Goal: Information Seeking & Learning: Check status

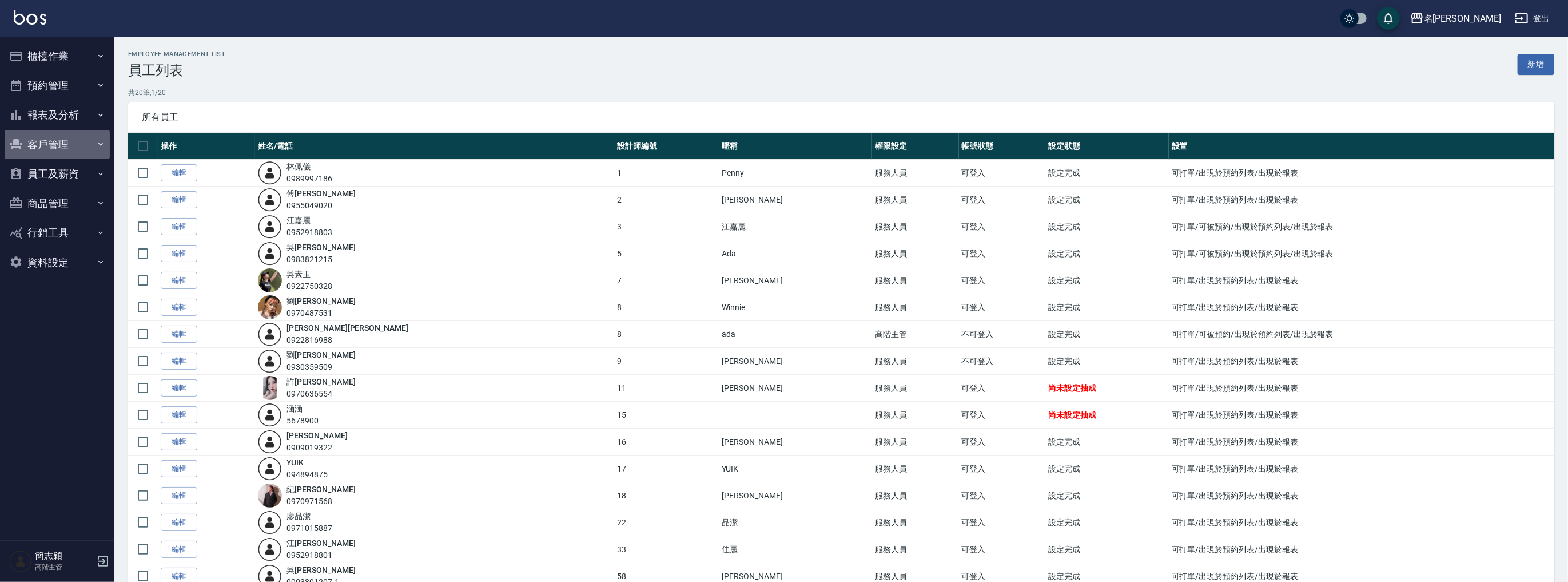
click at [49, 141] on button "客戶管理" at bounding box center [57, 144] width 105 height 30
click at [53, 148] on button "客戶管理" at bounding box center [57, 144] width 105 height 30
click at [65, 117] on button "報表及分析" at bounding box center [57, 115] width 105 height 30
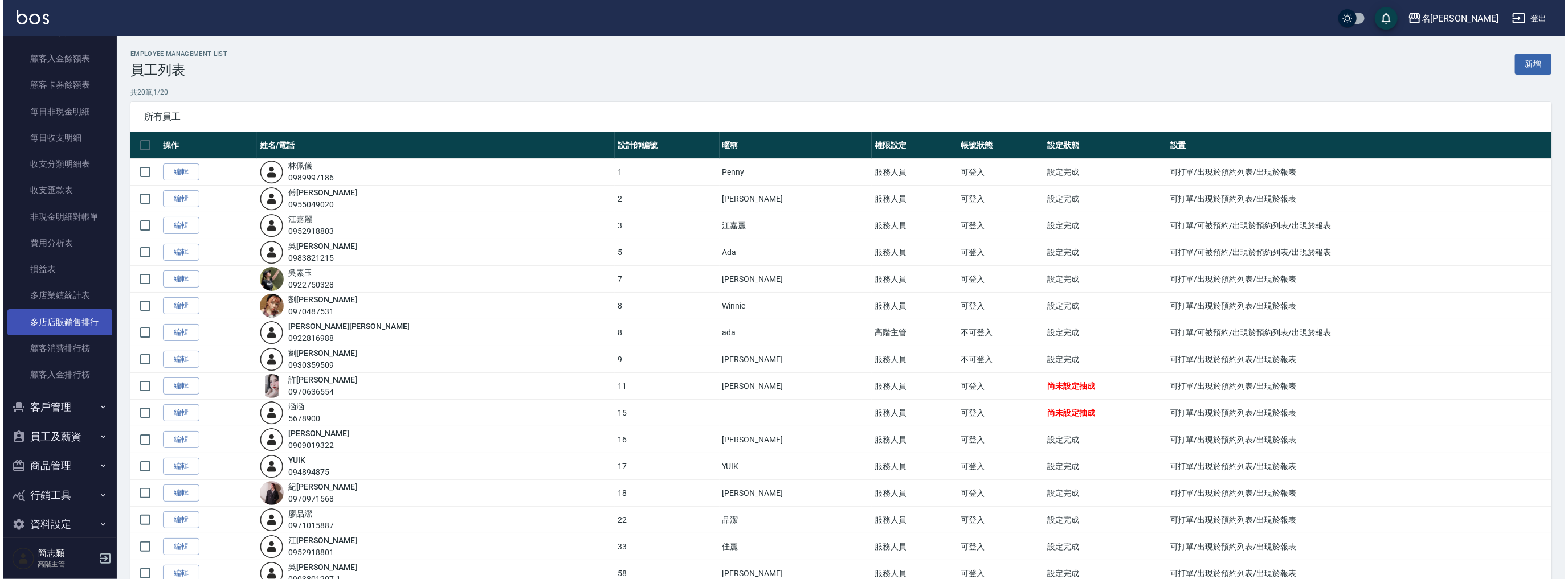
scroll to position [893, 0]
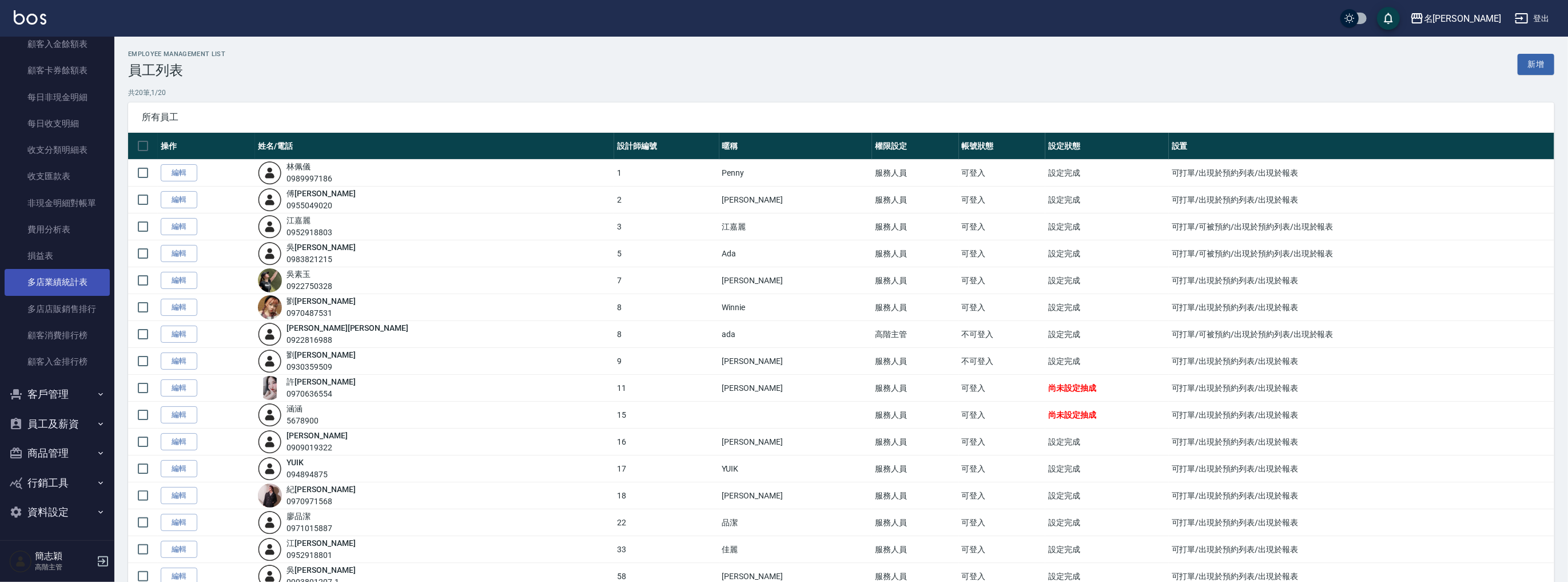
click at [53, 283] on link "多店業績統計表" at bounding box center [57, 282] width 105 height 26
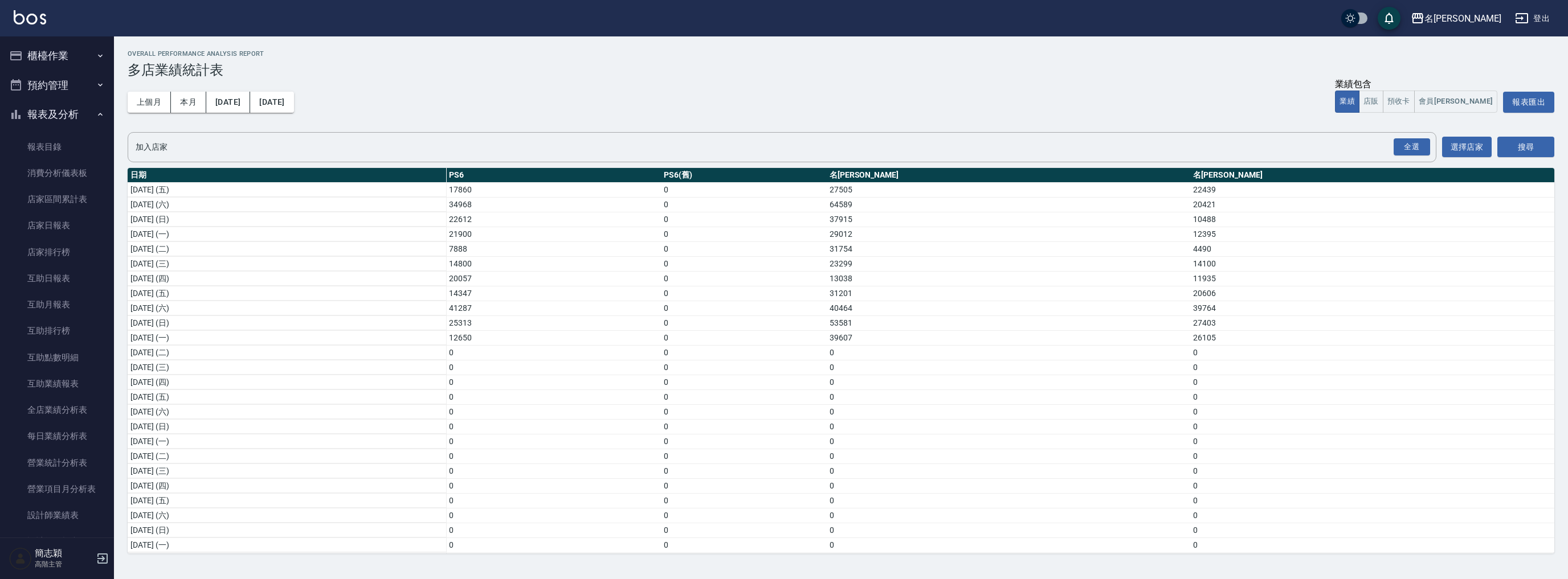
click at [469, 119] on div "上個月 本月 [DATE] [DATE] 業績包含 業績 店販 預收卡 會員卡 報表匯出" at bounding box center [841, 102] width 1427 height 49
click at [65, 221] on link "店家日報表" at bounding box center [57, 225] width 105 height 26
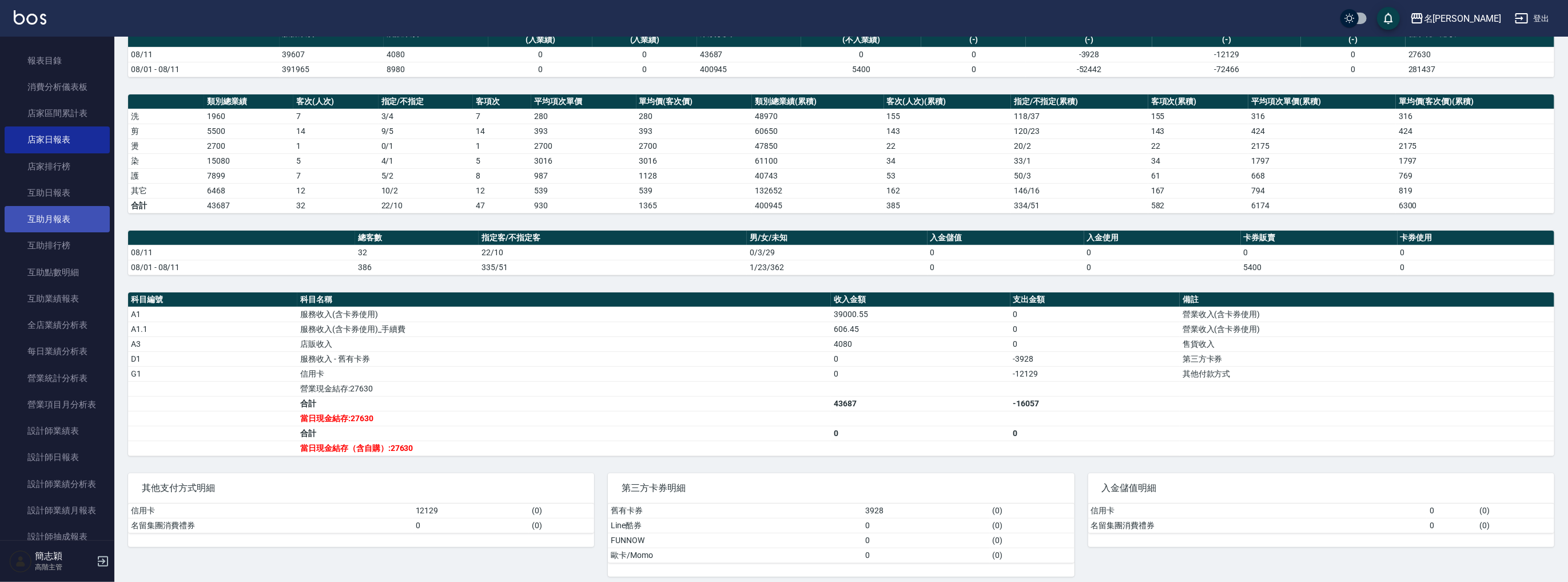
scroll to position [213, 0]
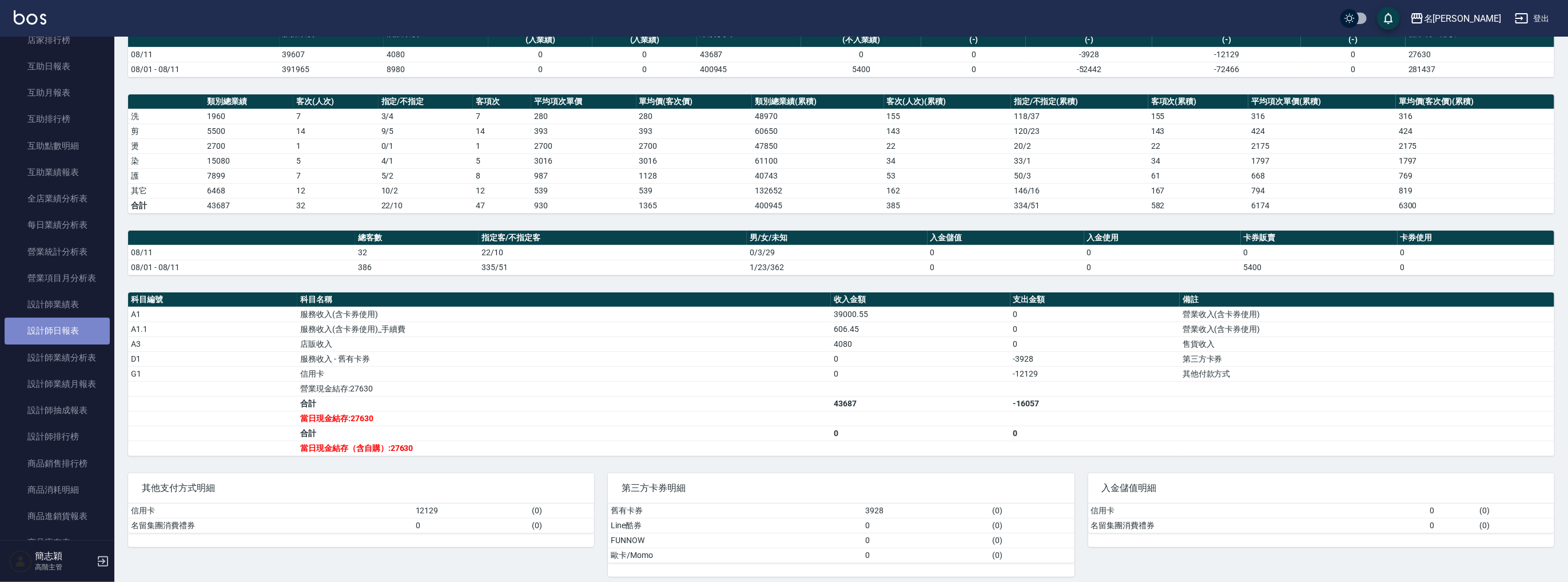
click at [71, 333] on link "設計師日報表" at bounding box center [57, 331] width 105 height 26
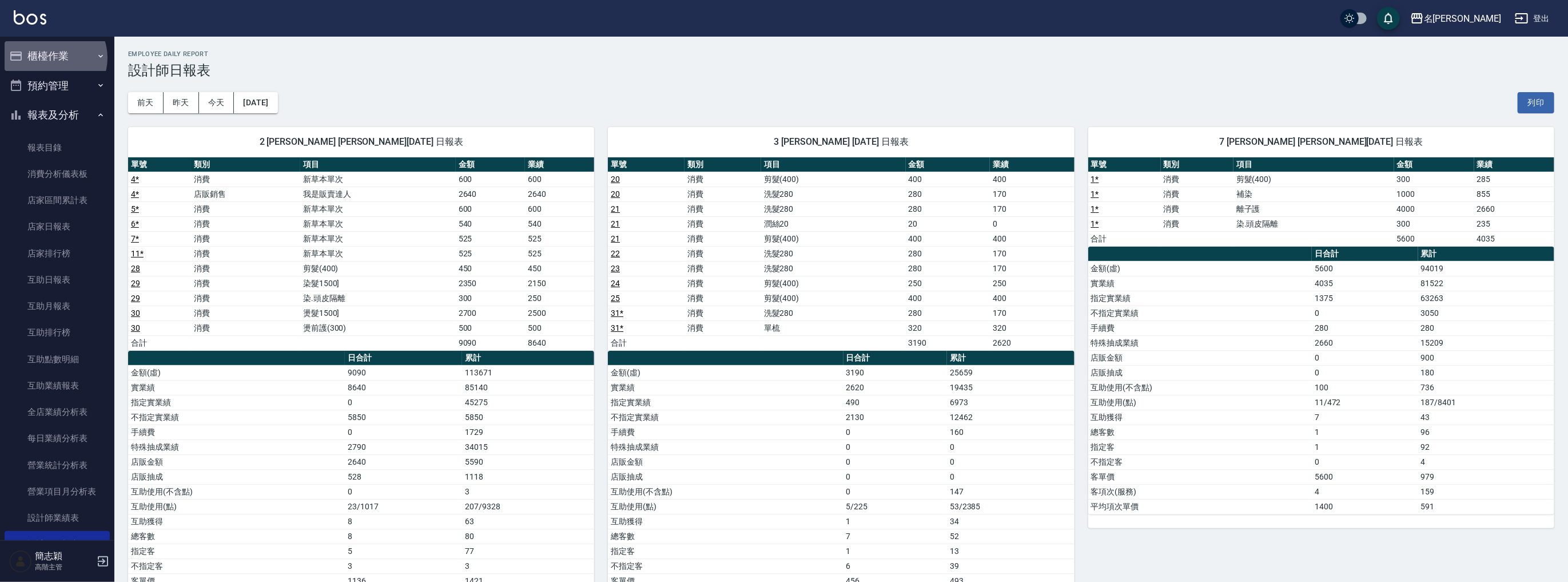
click at [52, 57] on button "櫃檯作業" at bounding box center [57, 56] width 105 height 30
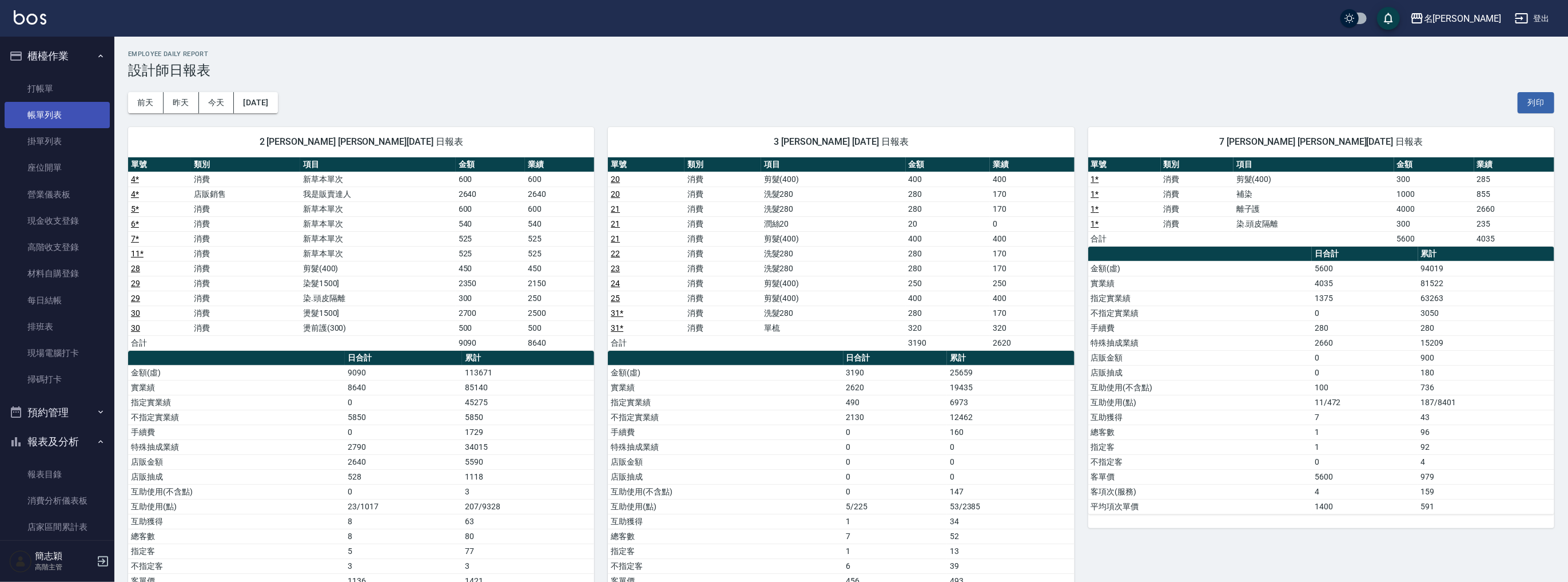
click at [62, 115] on link "帳單列表" at bounding box center [57, 115] width 105 height 26
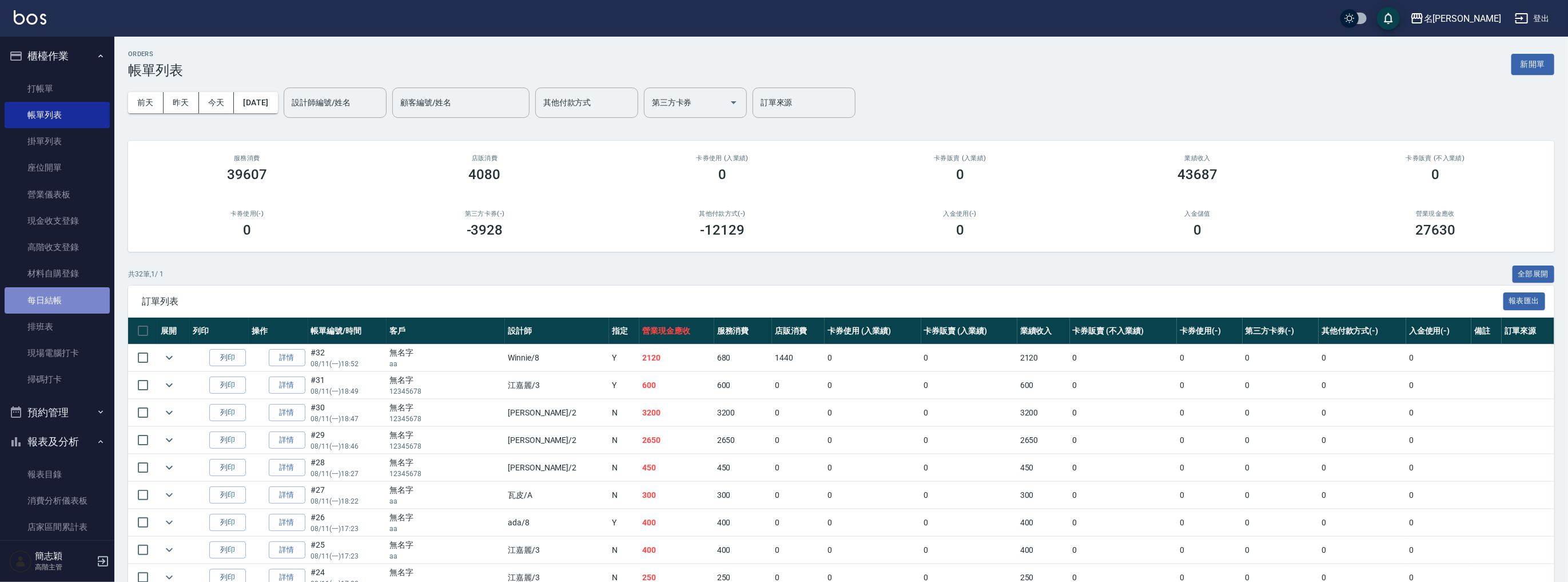
click at [60, 293] on link "每日結帳" at bounding box center [57, 300] width 105 height 26
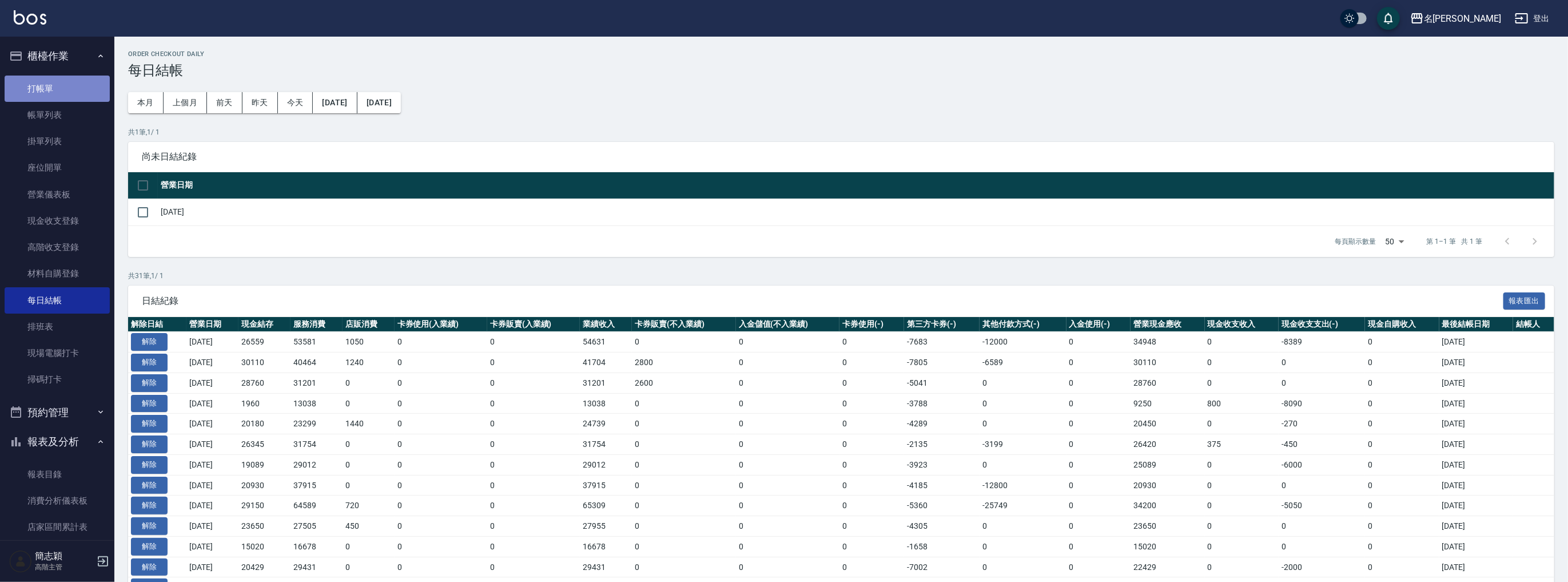
click at [65, 88] on link "打帳單" at bounding box center [57, 89] width 105 height 26
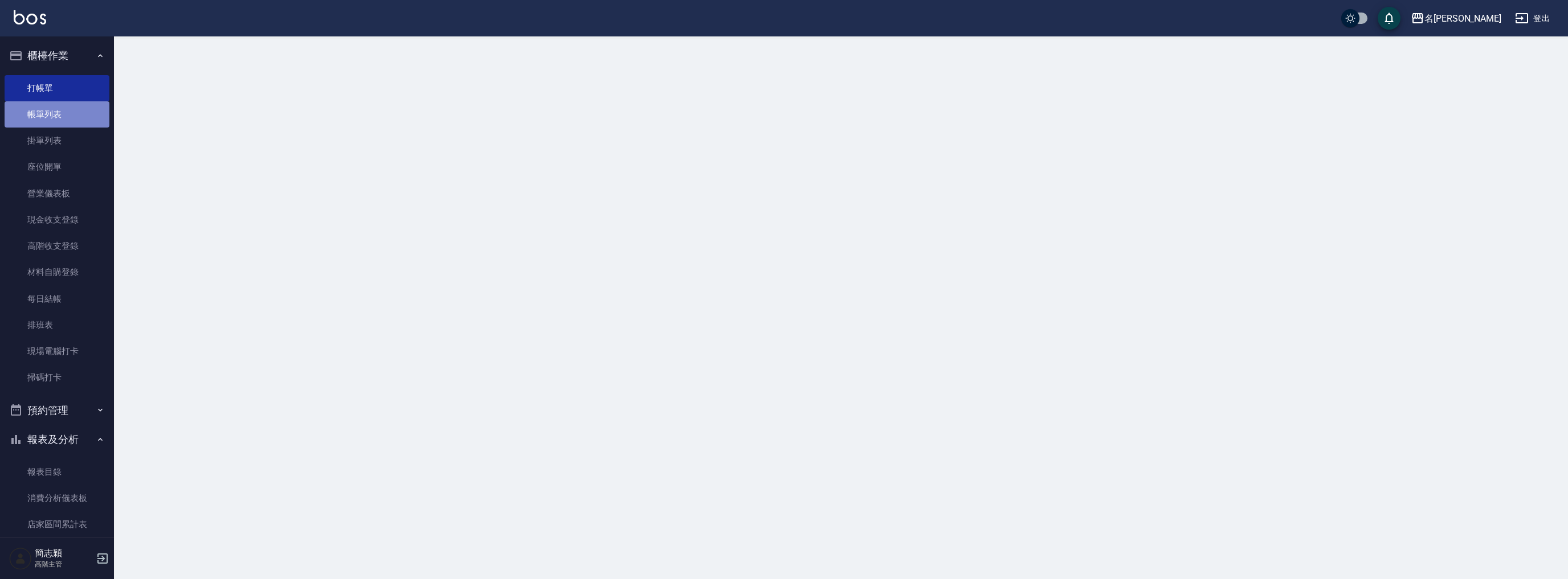
click at [65, 114] on link "帳單列表" at bounding box center [57, 114] width 105 height 26
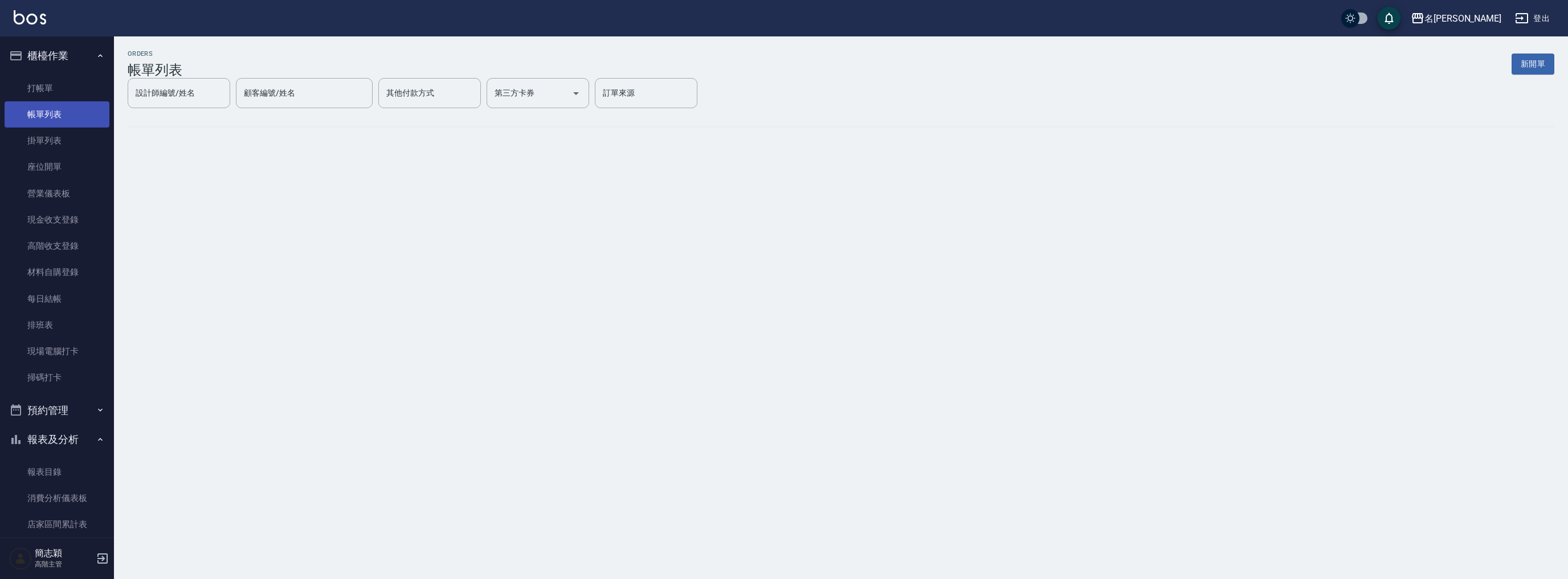
click at [72, 112] on link "帳單列表" at bounding box center [57, 114] width 105 height 26
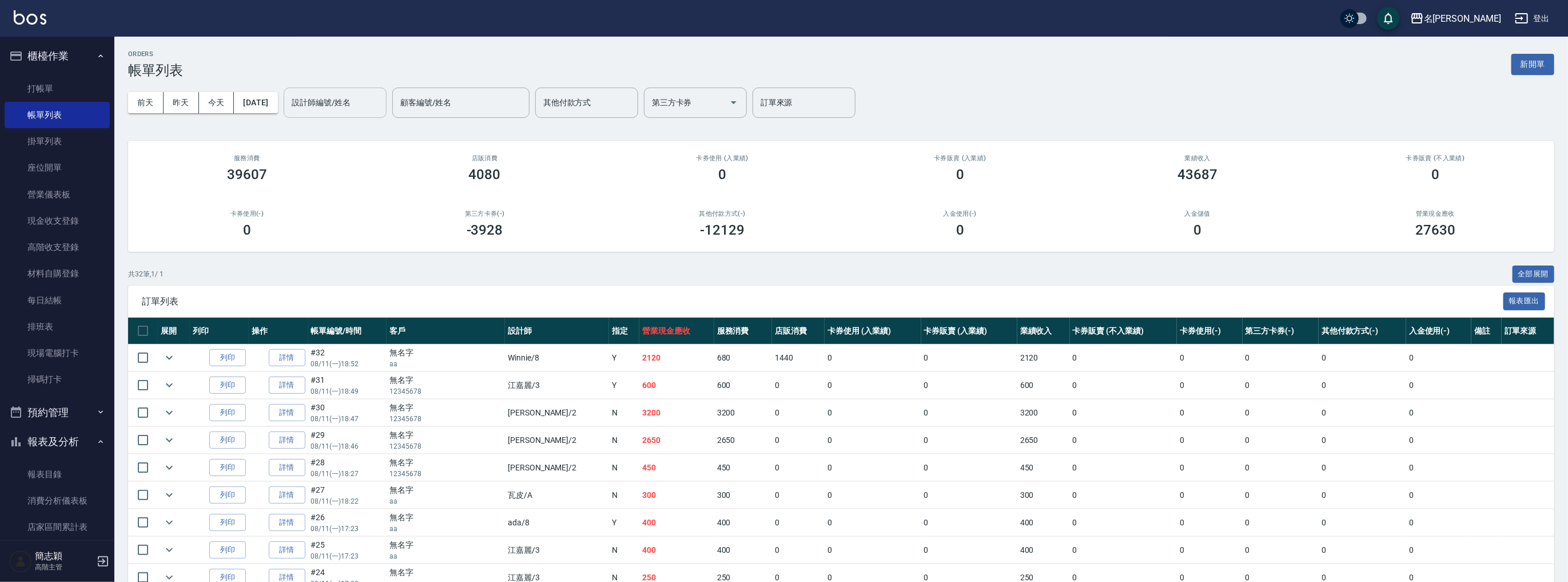
click at [353, 100] on input "設計師編號/姓名" at bounding box center [335, 103] width 93 height 20
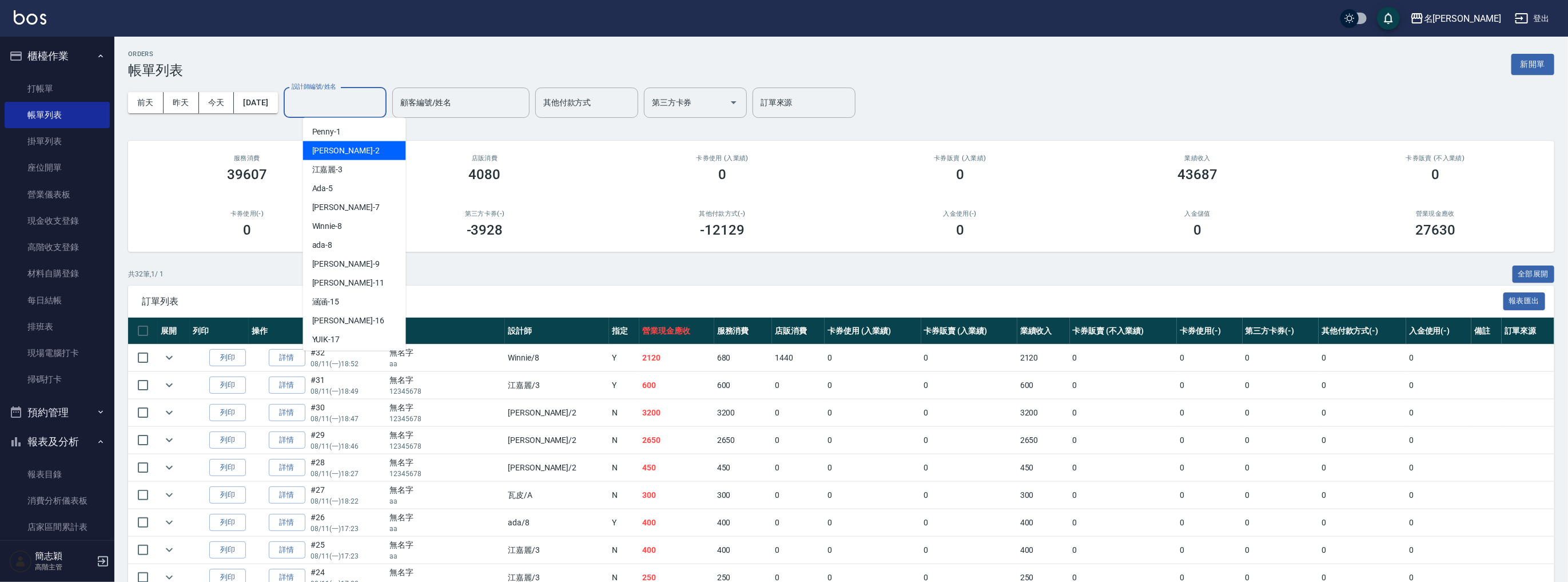
click at [346, 151] on div "[PERSON_NAME] -2" at bounding box center [354, 150] width 103 height 19
type input "[PERSON_NAME]-2"
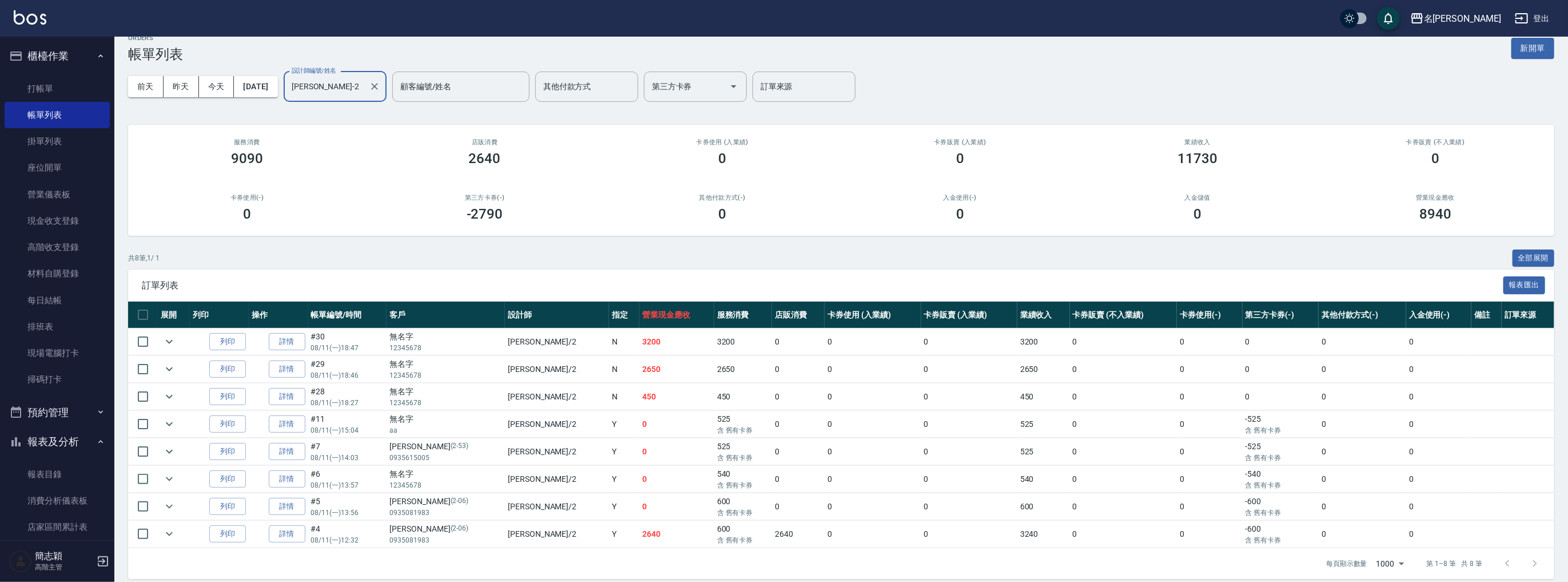
scroll to position [25, 0]
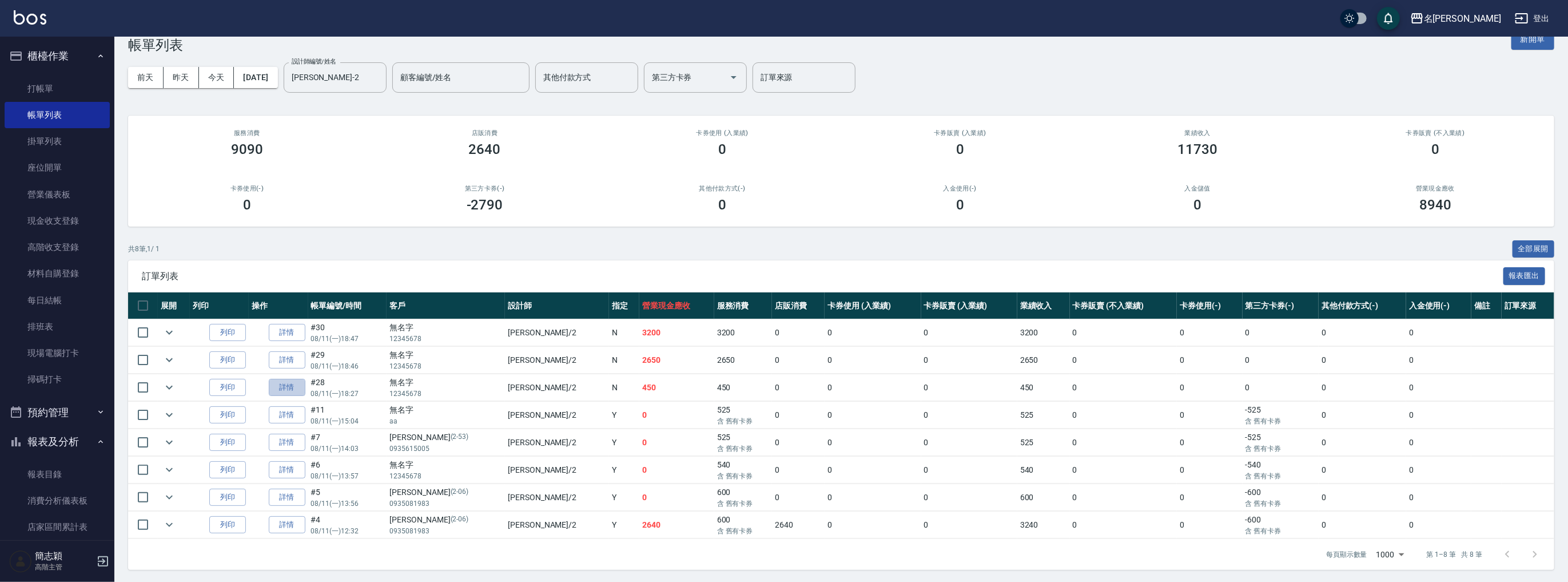
drag, startPoint x: 284, startPoint y: 391, endPoint x: 291, endPoint y: 388, distance: 7.6
click at [285, 390] on link "詳情" at bounding box center [287, 388] width 37 height 18
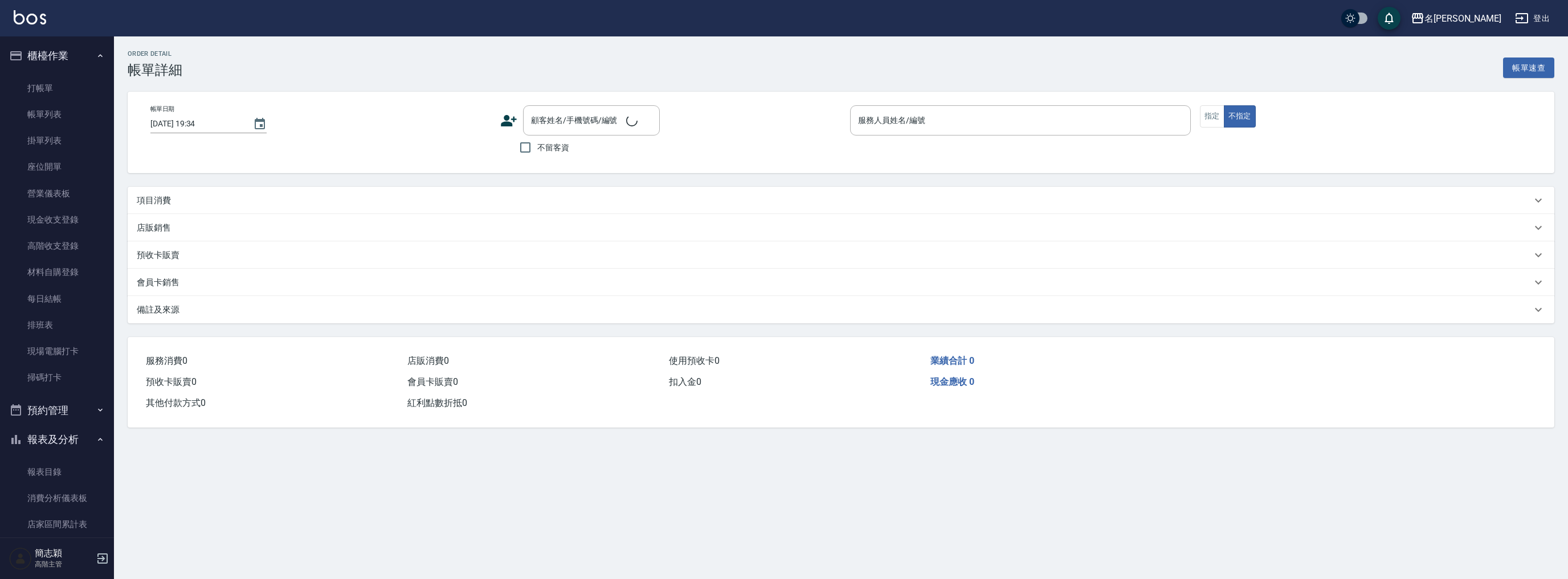
type input "[DATE] 18:27"
type input "[PERSON_NAME]-2"
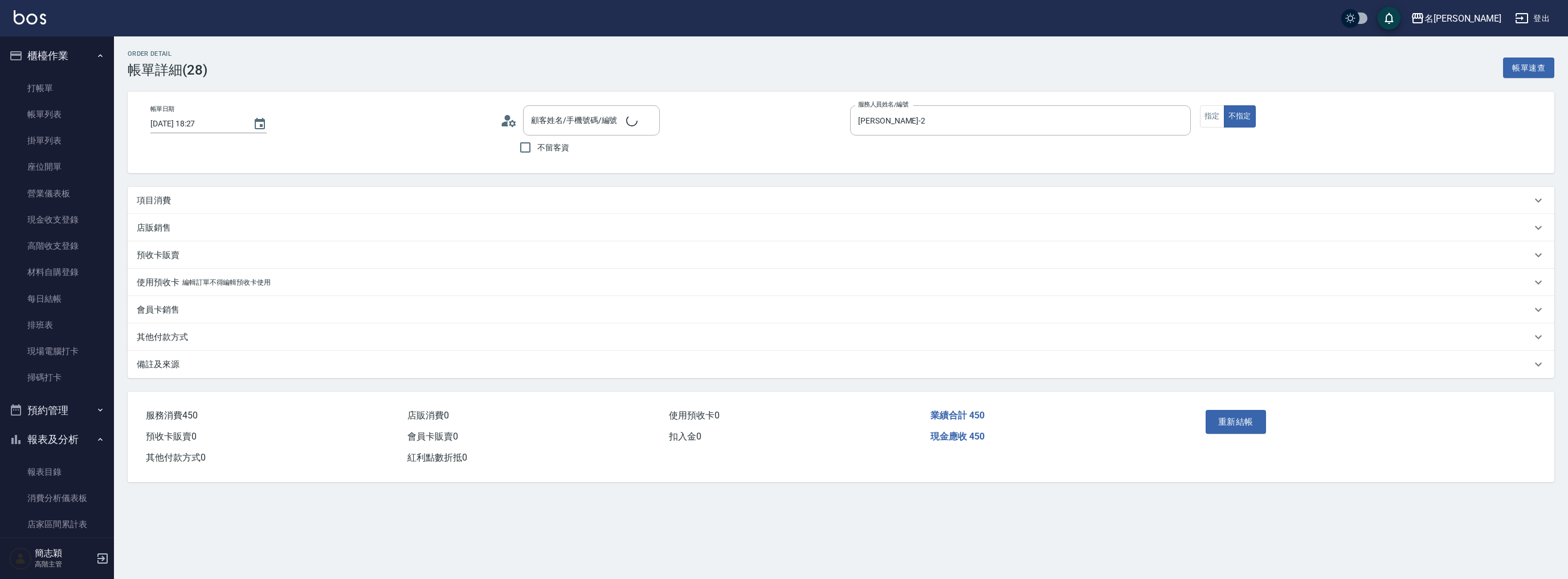
type input "無名字/ 12345678 /null"
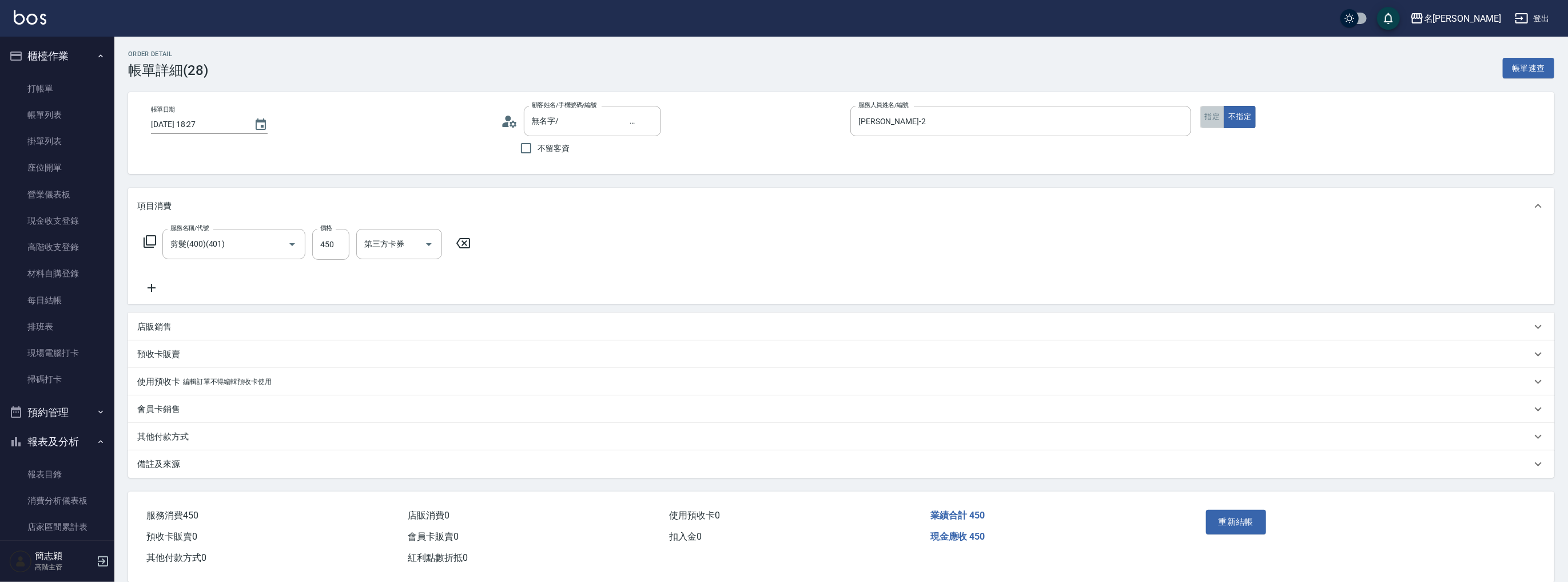
click at [1217, 115] on button "指定" at bounding box center [1212, 117] width 24 height 23
click at [1227, 525] on button "重新結帳" at bounding box center [1236, 521] width 60 height 24
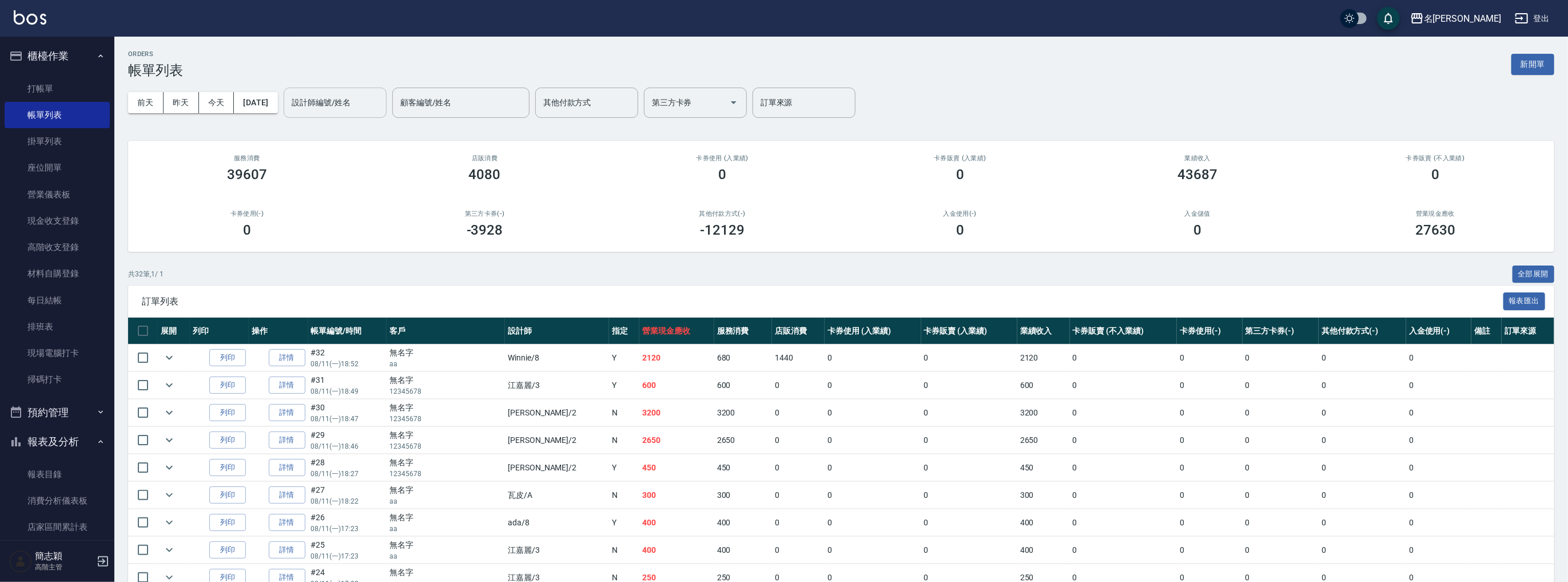
click at [334, 101] on input "設計師編號/姓名" at bounding box center [335, 103] width 93 height 20
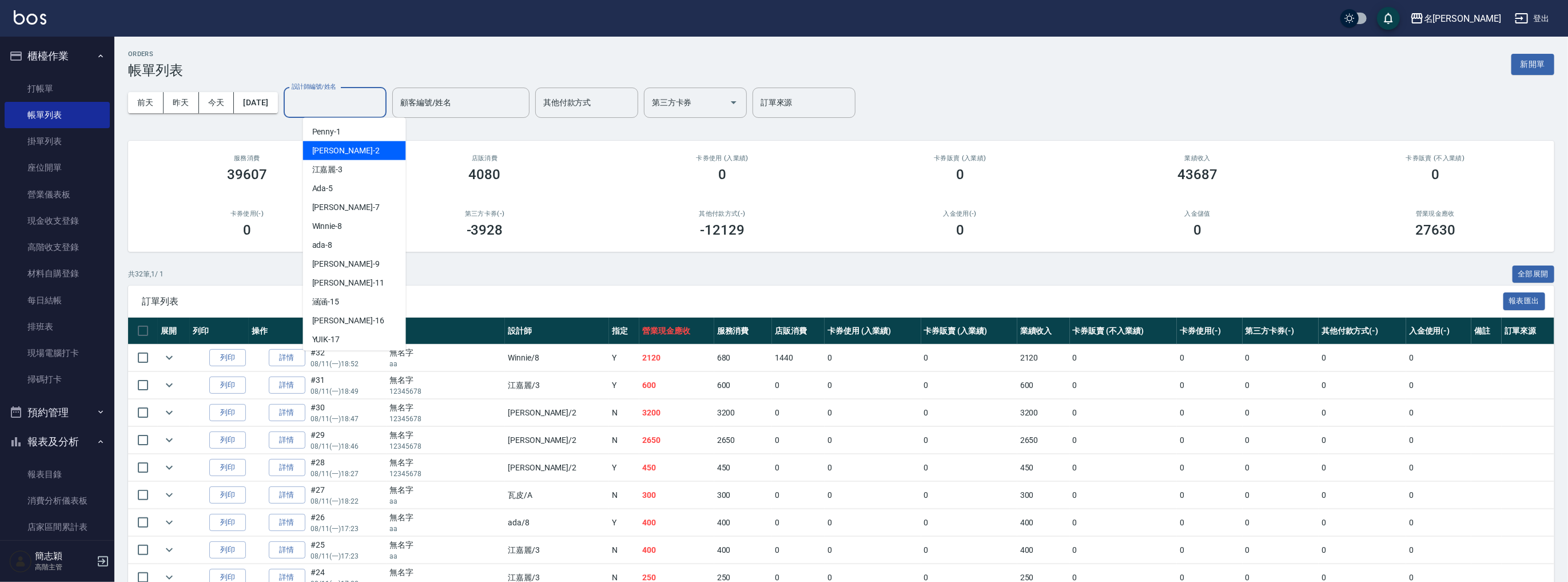
click at [351, 151] on div "[PERSON_NAME] -2" at bounding box center [354, 150] width 103 height 19
type input "[PERSON_NAME]-2"
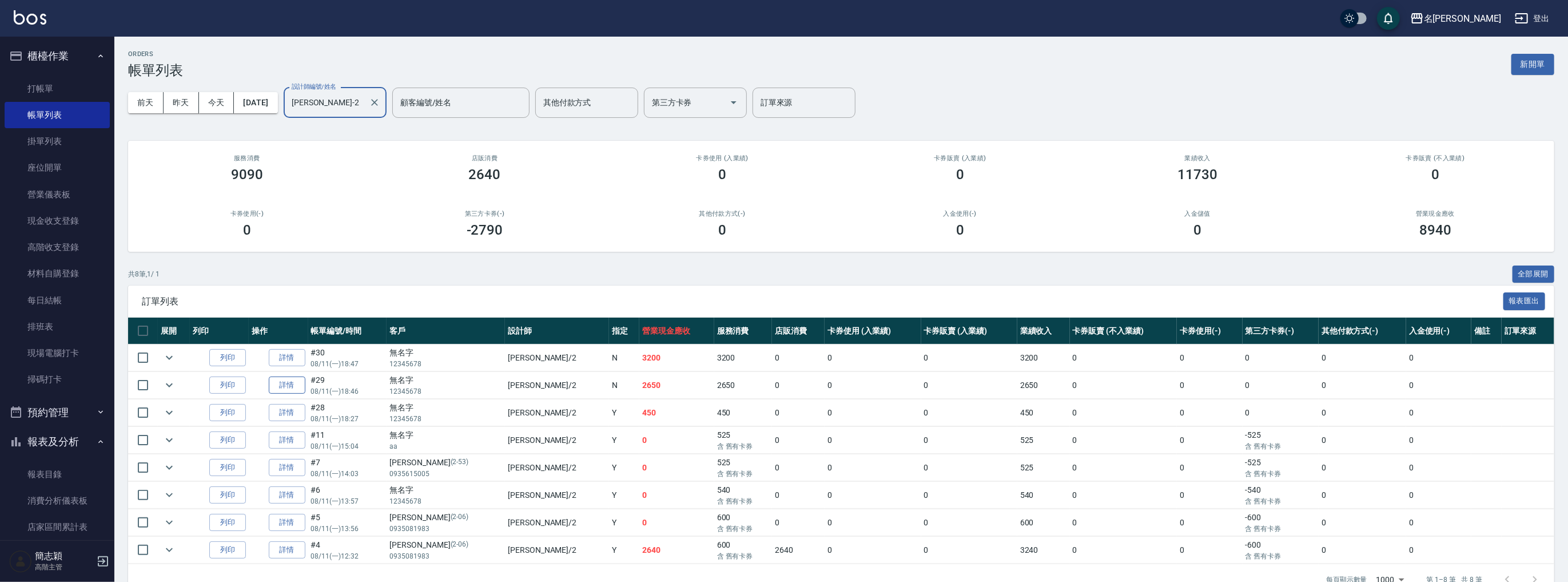
click at [273, 380] on link "詳情" at bounding box center [287, 385] width 37 height 18
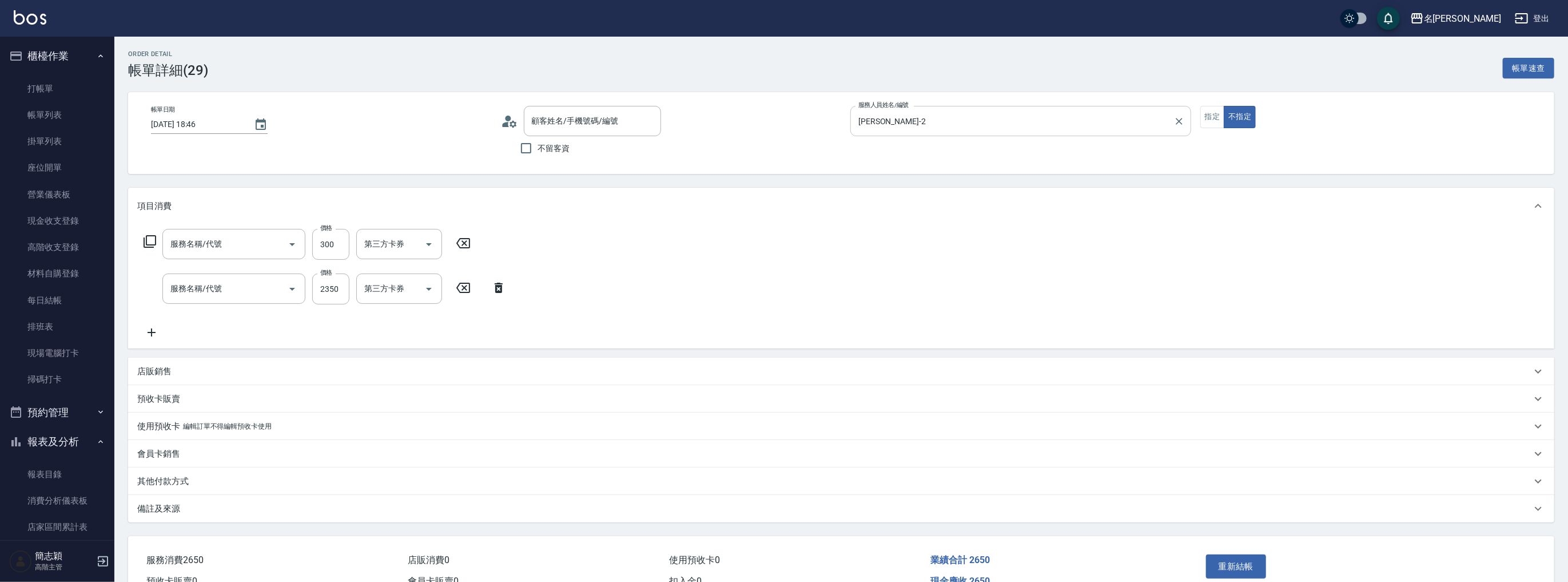
type input "[DATE] 18:46"
type input "[PERSON_NAME]-2"
type input "染.頭皮隔離(611)"
type input "染髮(1500](501)"
click at [1209, 115] on button "指定" at bounding box center [1212, 117] width 24 height 23
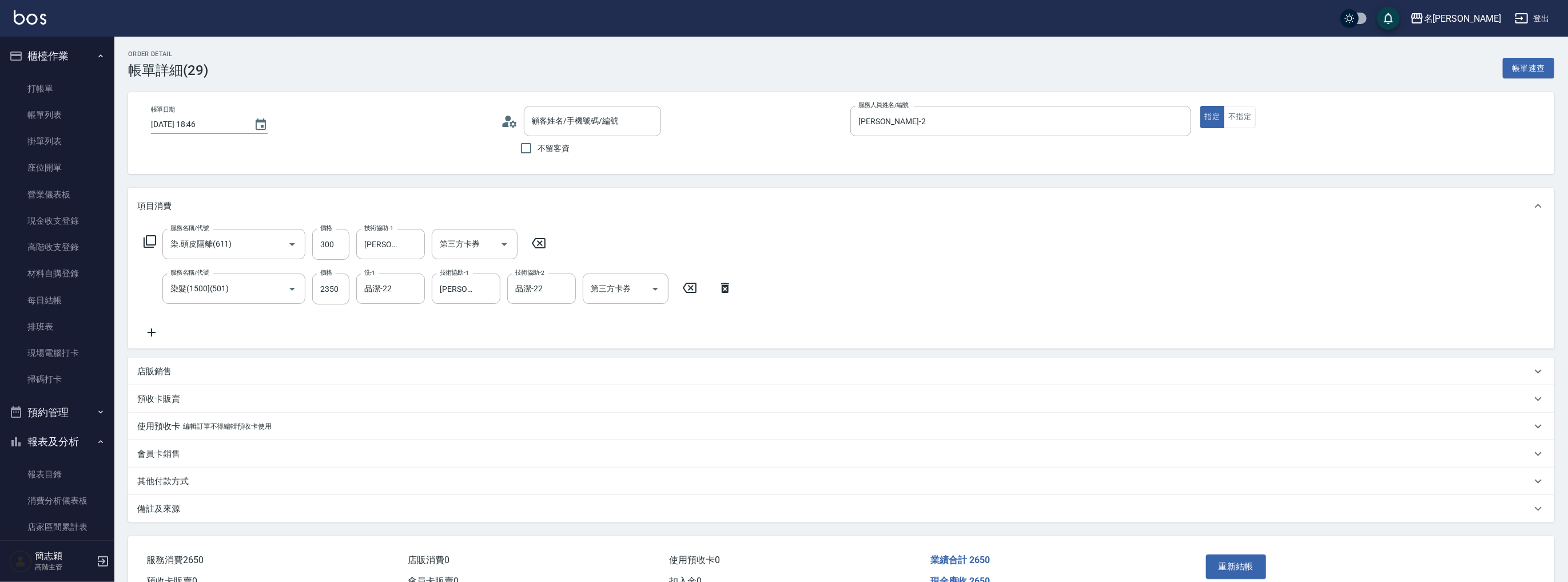
type input "無名字/ 12345678 /null"
click at [1231, 565] on button "重新結帳" at bounding box center [1236, 566] width 60 height 24
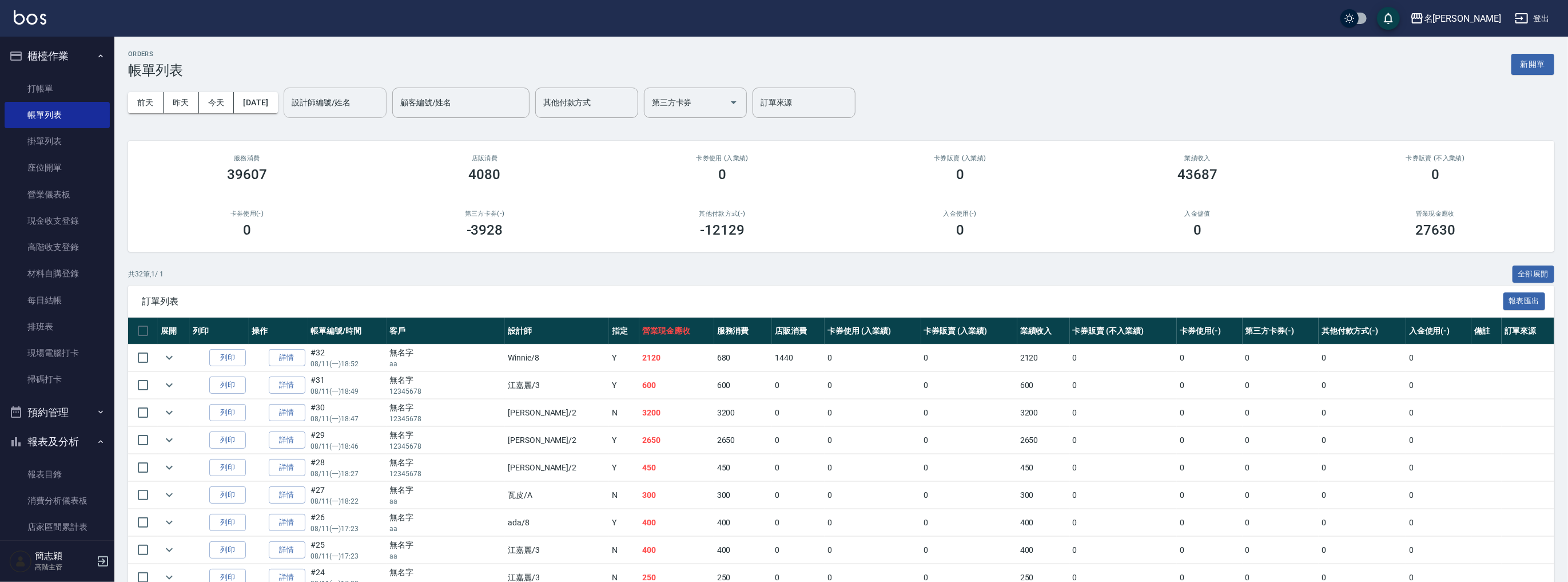
click at [345, 91] on div "設計師編號/姓名" at bounding box center [335, 103] width 103 height 31
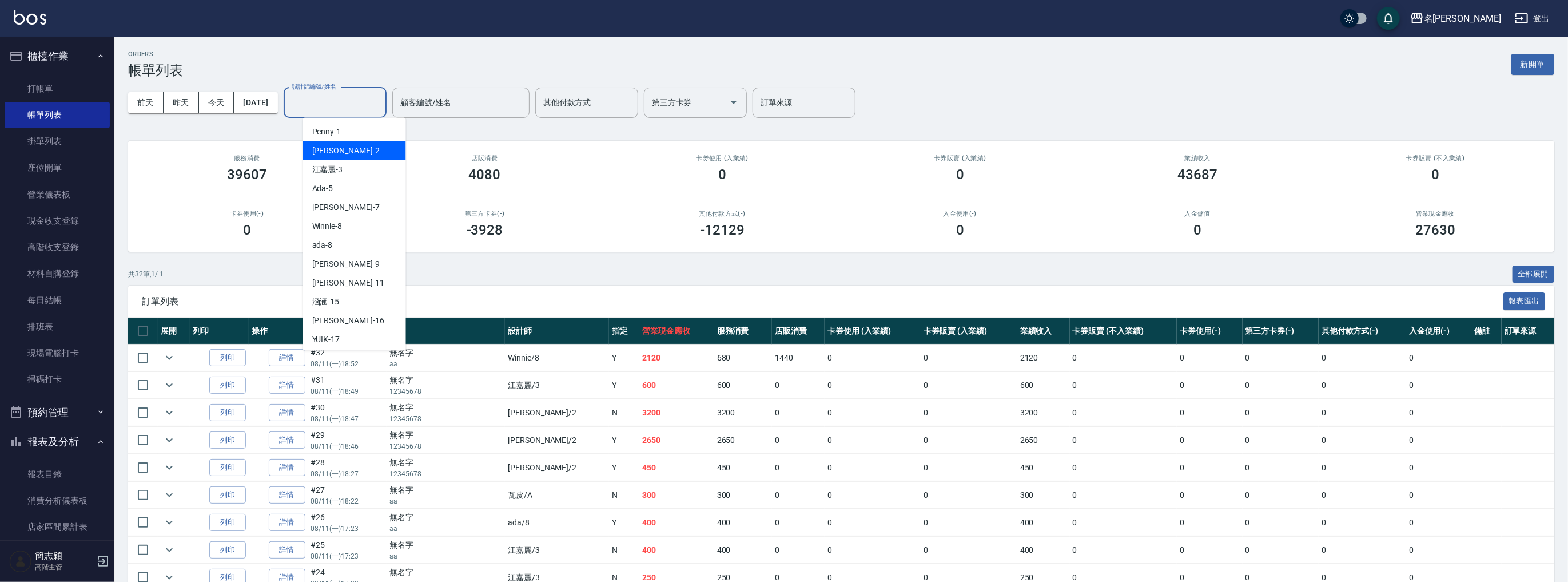
click at [345, 147] on div "[PERSON_NAME] -2" at bounding box center [354, 150] width 103 height 19
type input "[PERSON_NAME]-2"
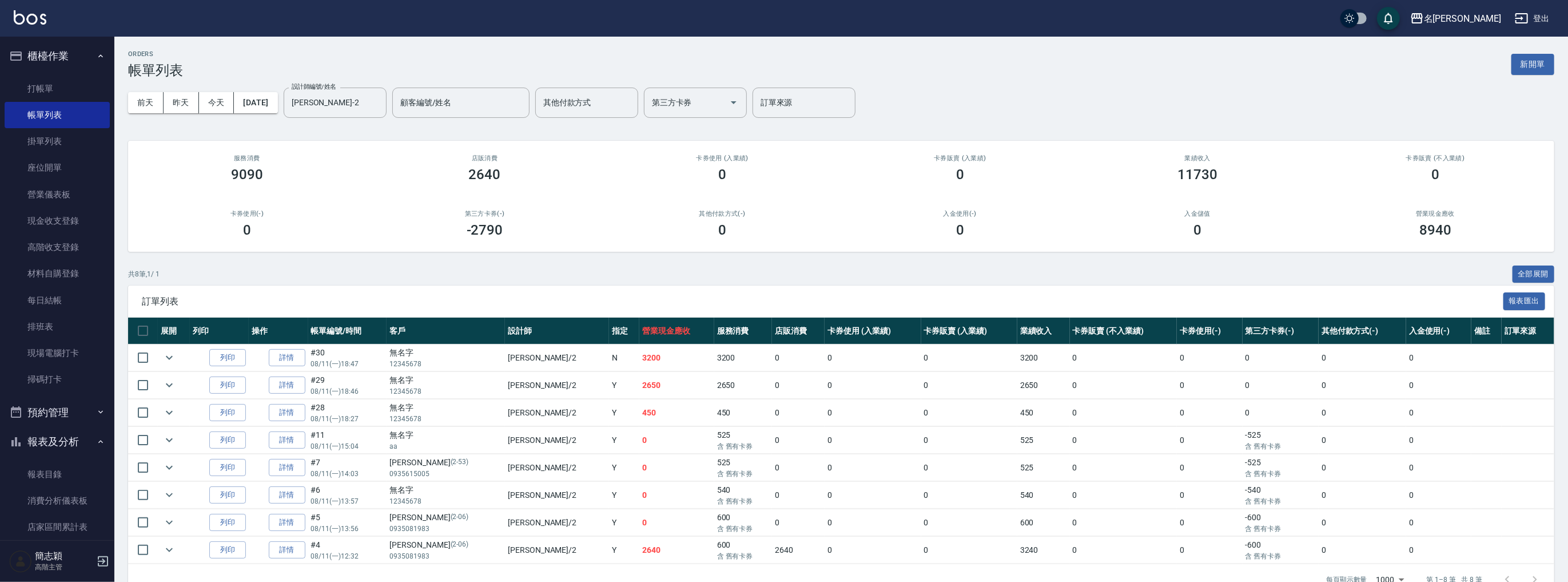
drag, startPoint x: 360, startPoint y: 309, endPoint x: 389, endPoint y: 391, distance: 87.0
drag, startPoint x: 389, startPoint y: 391, endPoint x: 272, endPoint y: 354, distance: 122.7
click at [272, 354] on link "詳情" at bounding box center [287, 358] width 37 height 18
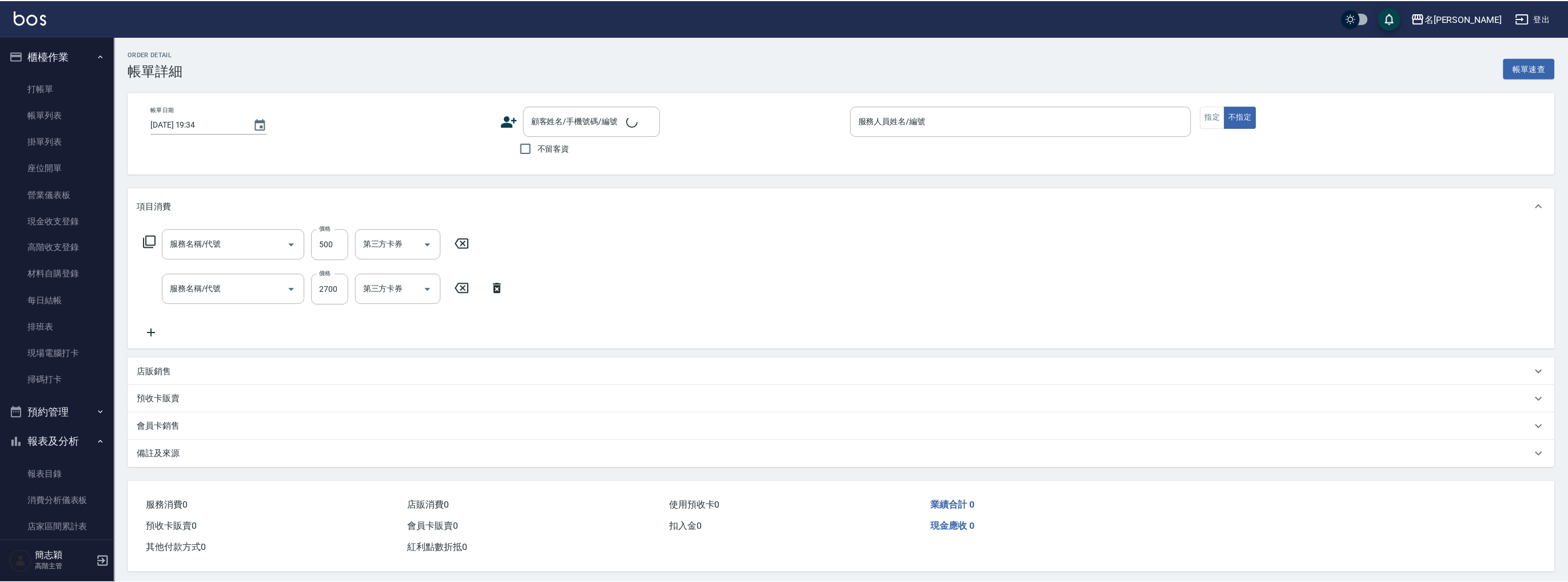
type input "[DATE] 18:47"
type input "[PERSON_NAME]-2"
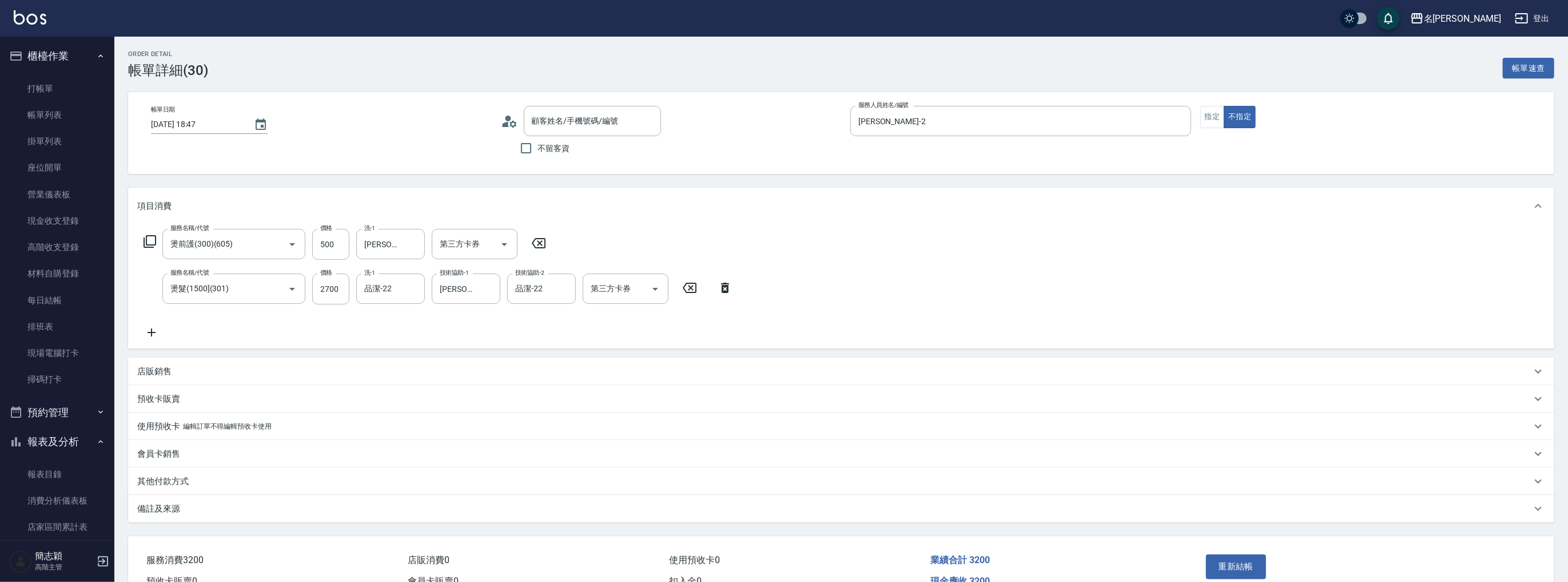
type input "燙前護(300)(605)"
type input "燙髮(1500](301)"
type input "無名字/ 12345678 /null"
drag, startPoint x: 1218, startPoint y: 114, endPoint x: 1218, endPoint y: 133, distance: 19.0
click at [1218, 114] on button "指定" at bounding box center [1212, 117] width 24 height 23
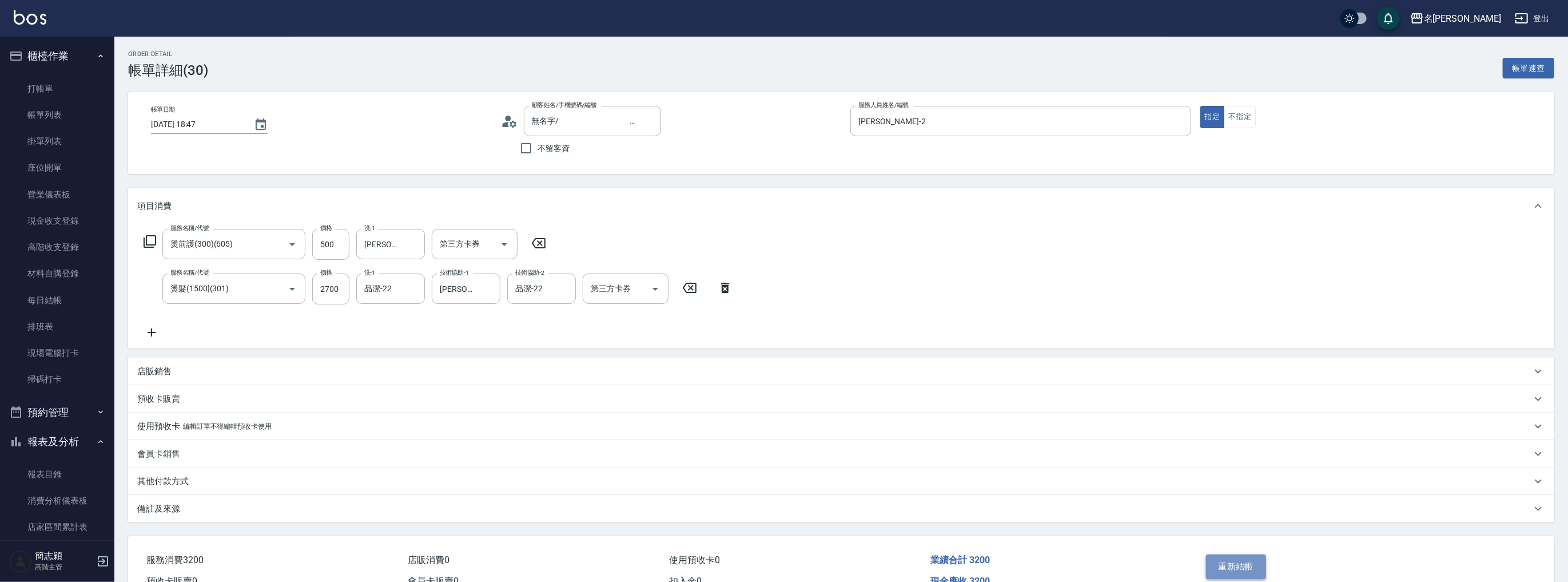
click at [1253, 559] on button "重新結帳" at bounding box center [1236, 566] width 60 height 24
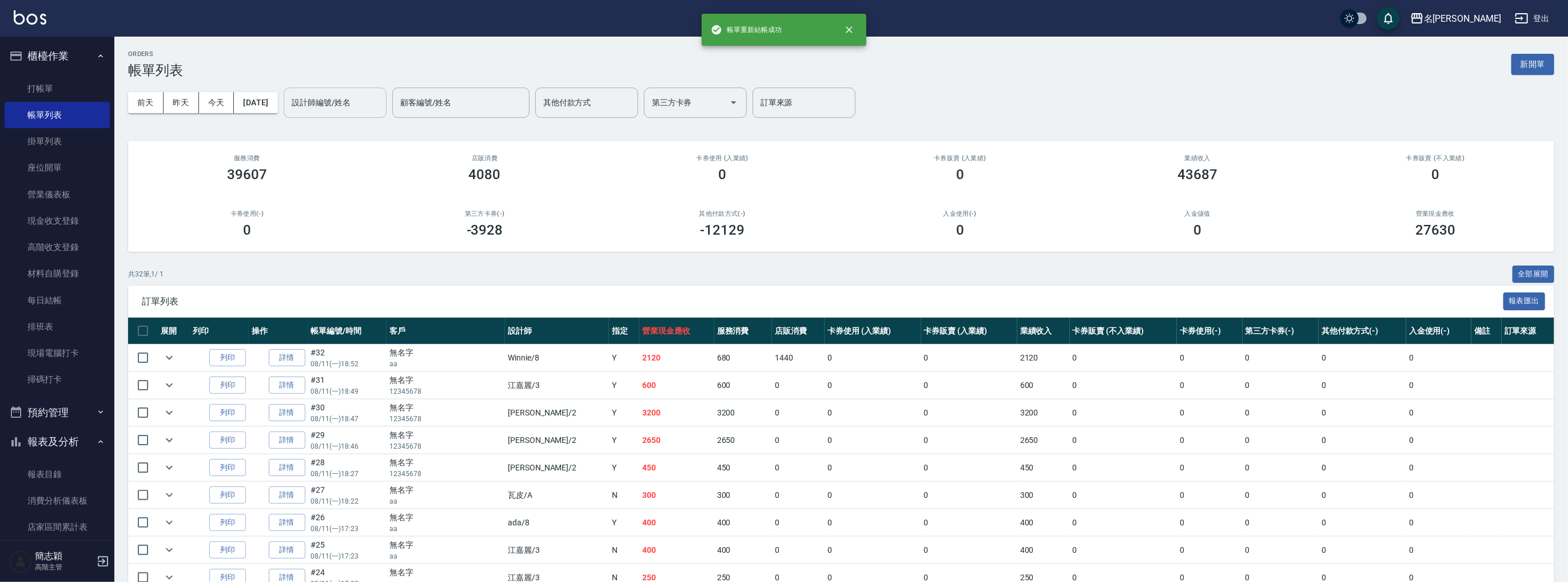
click at [366, 90] on div "設計師編號/姓名" at bounding box center [335, 103] width 103 height 31
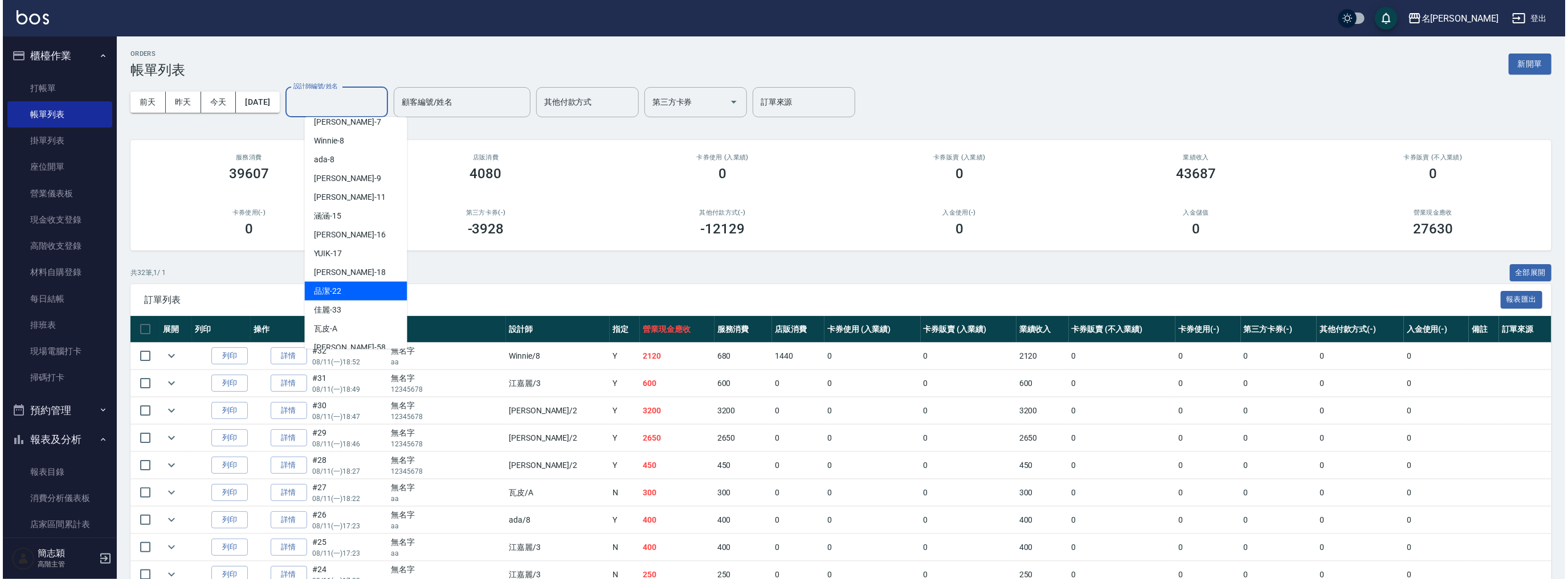
scroll to position [116, 0]
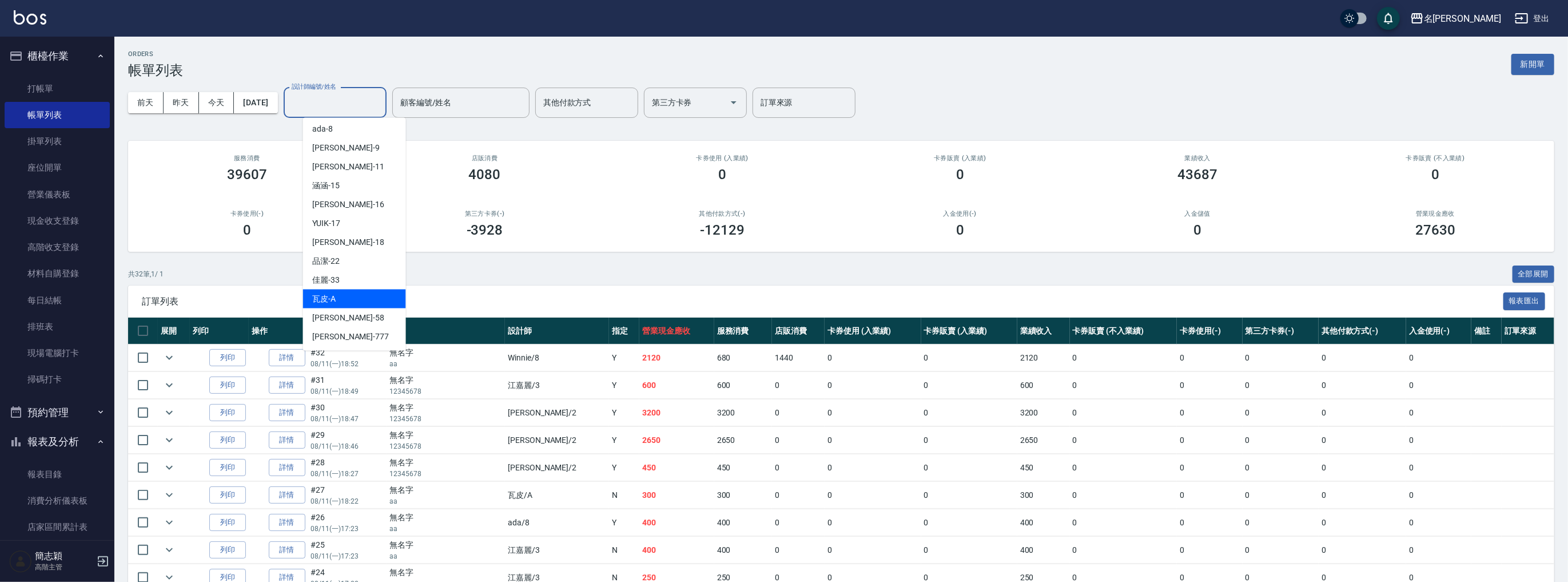
click at [362, 300] on div "瓦皮 -A" at bounding box center [354, 299] width 103 height 19
type input "瓦皮-A"
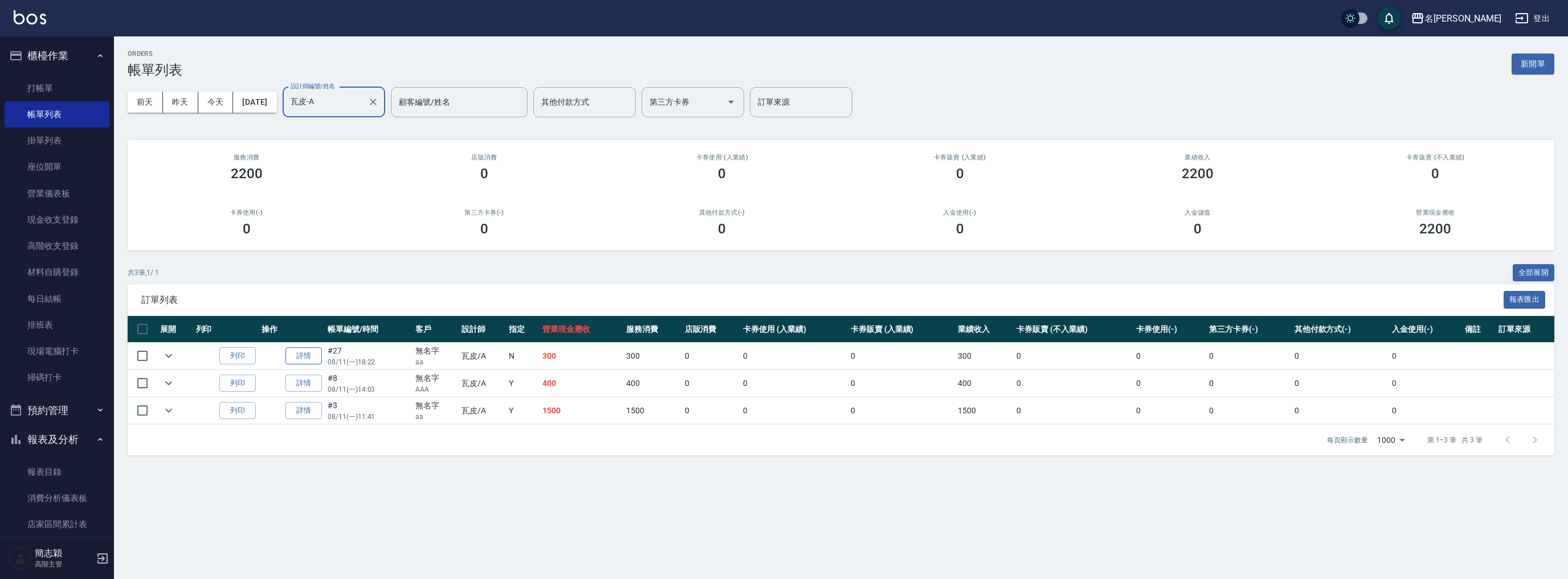
click at [294, 360] on link "詳情" at bounding box center [304, 356] width 37 height 18
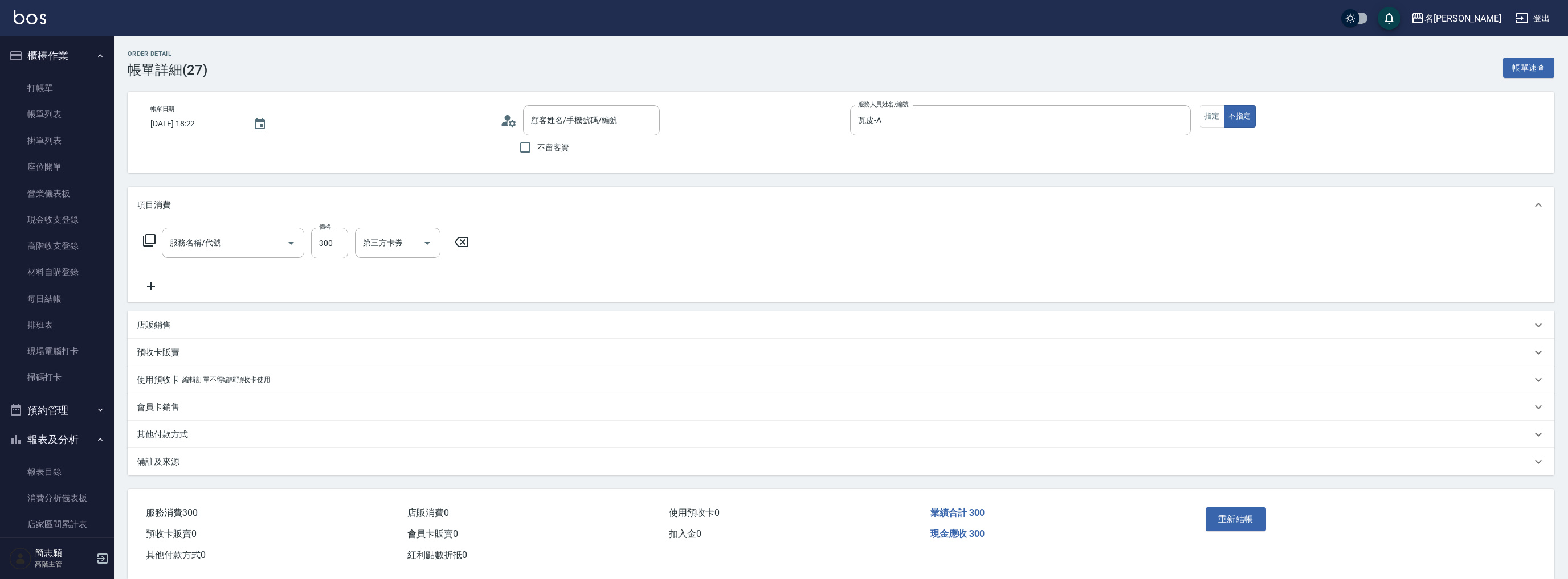
type input "[DATE] 18:22"
type input "瓦皮-A"
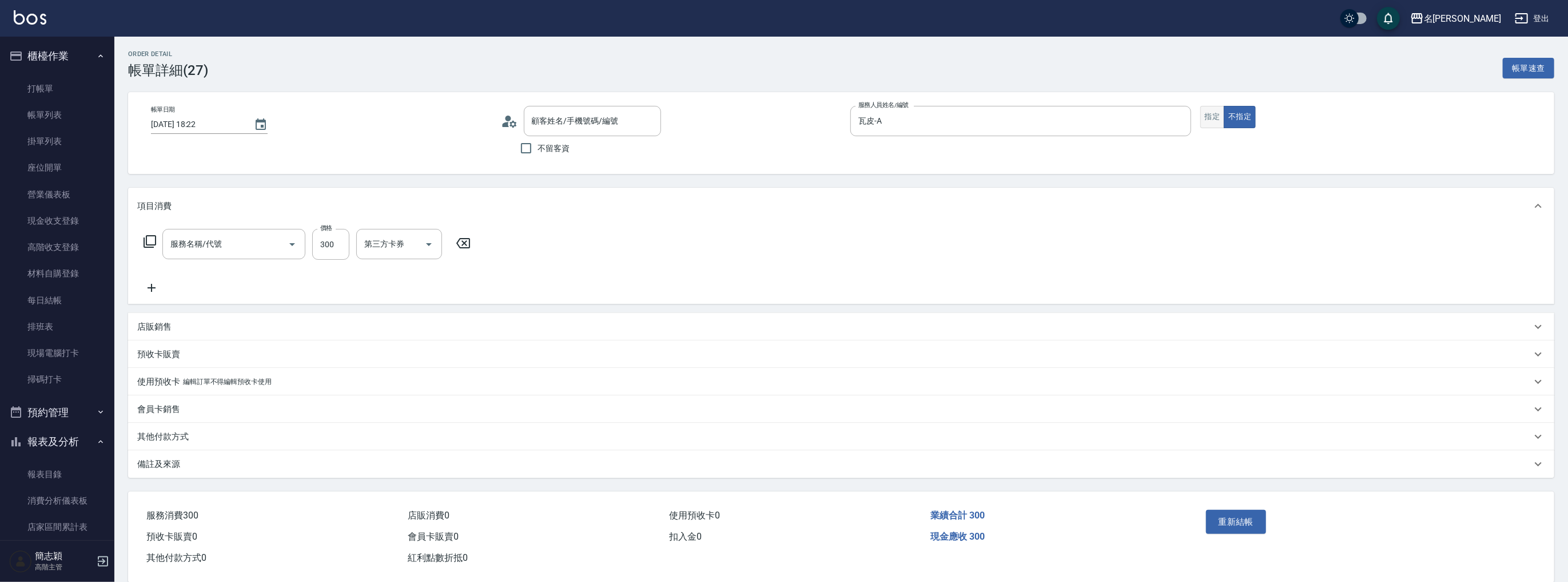
type input "修手(901)"
type input "無名字/aa/null"
click at [1214, 116] on button "指定" at bounding box center [1212, 117] width 24 height 23
click at [1241, 525] on button "重新結帳" at bounding box center [1236, 521] width 60 height 24
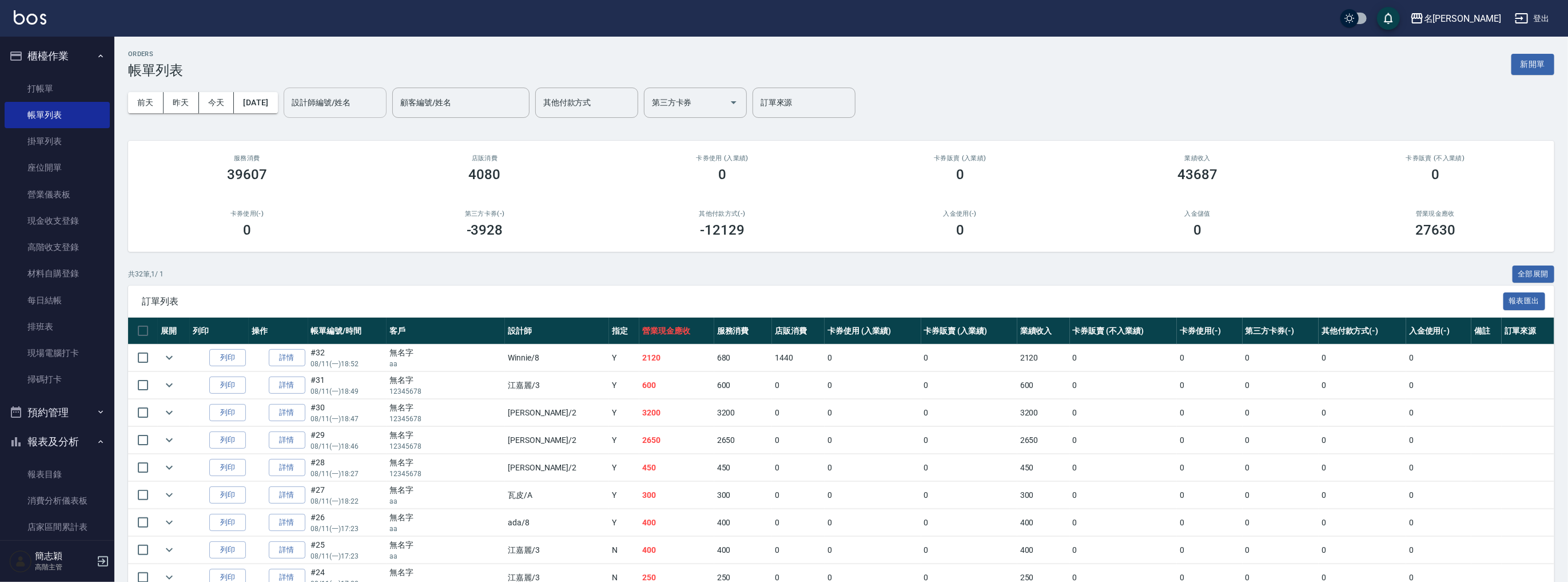
click at [334, 101] on input "設計師編號/姓名" at bounding box center [335, 103] width 93 height 20
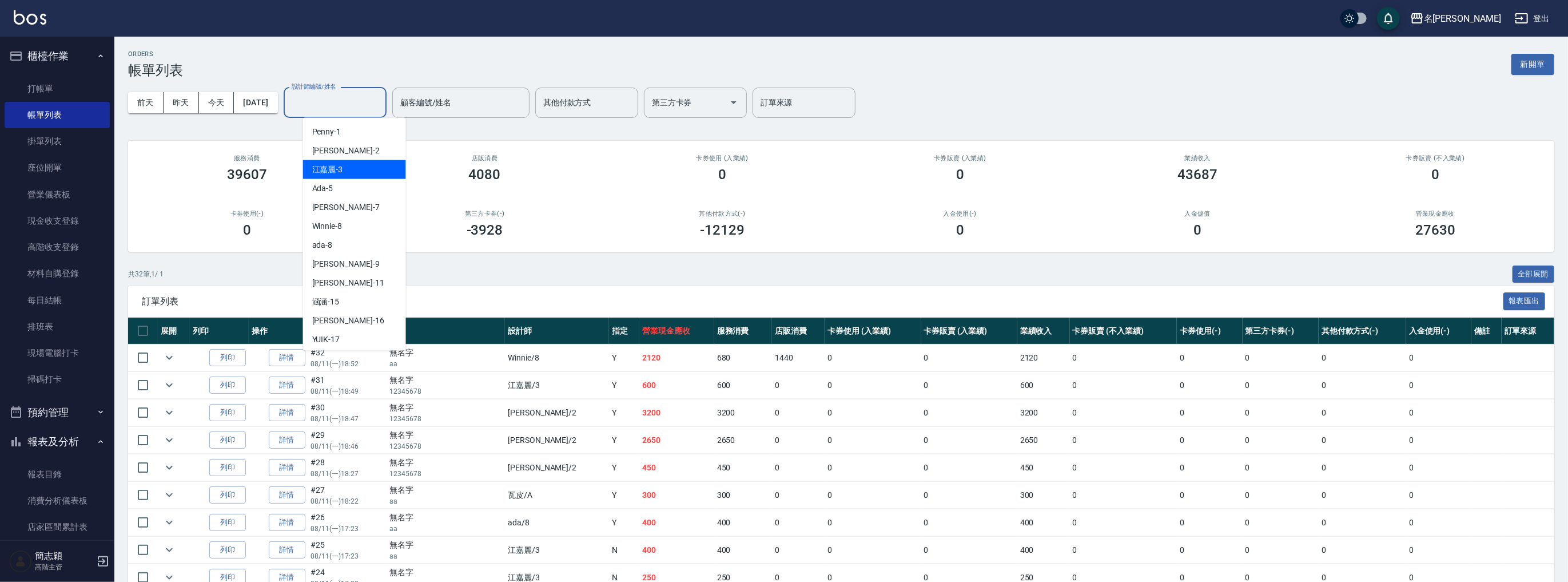
click at [346, 164] on div "[PERSON_NAME]-3" at bounding box center [354, 169] width 103 height 19
type input "江嘉麗-3"
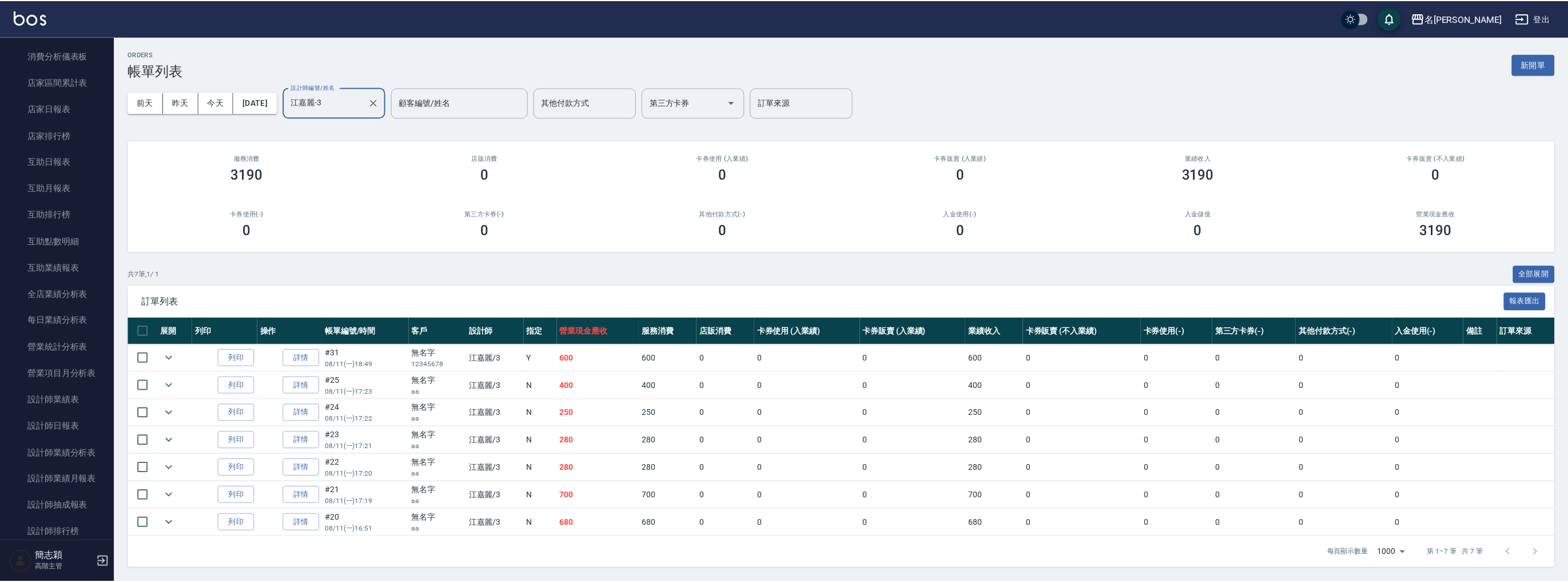
scroll to position [534, 0]
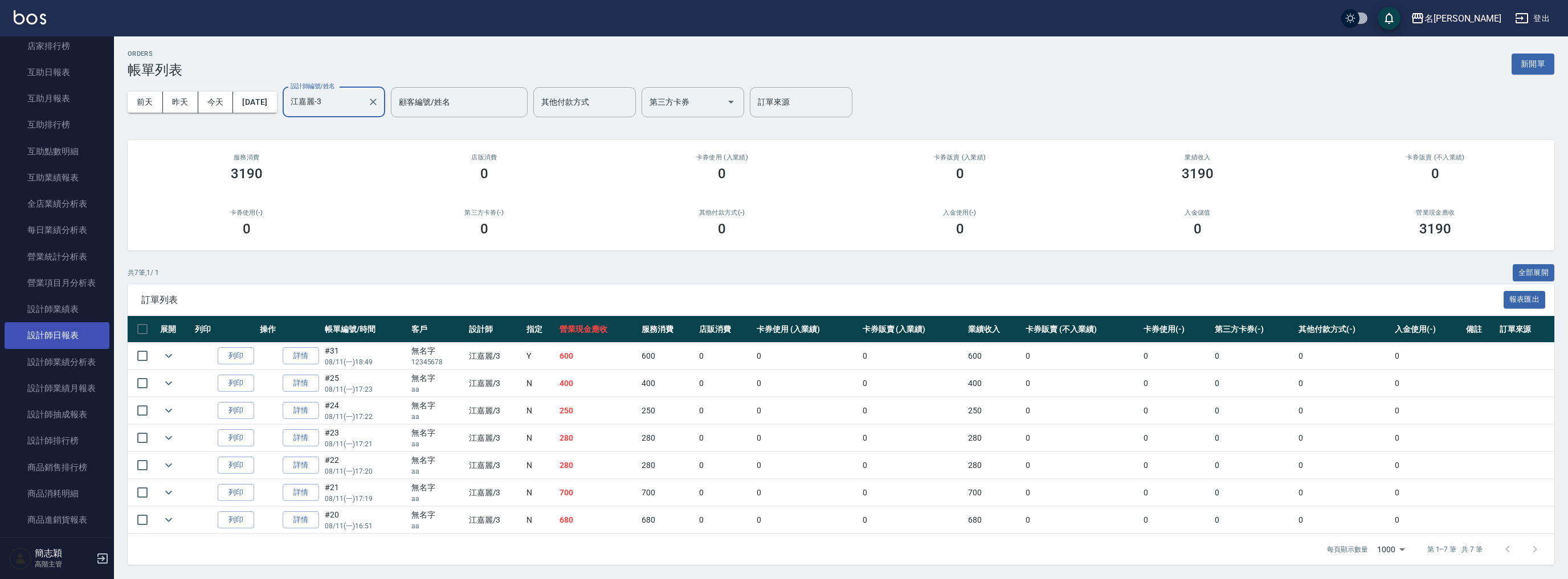
click at [86, 324] on link "設計師日報表" at bounding box center [57, 335] width 105 height 26
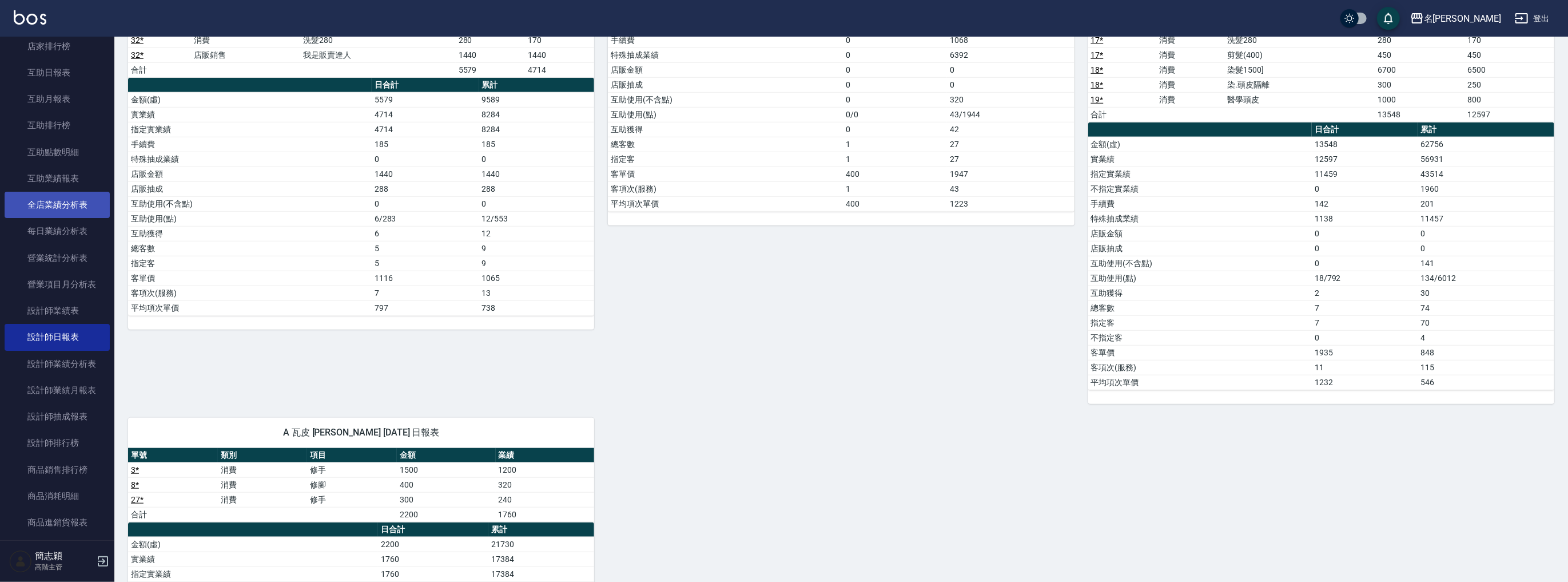
scroll to position [320, 0]
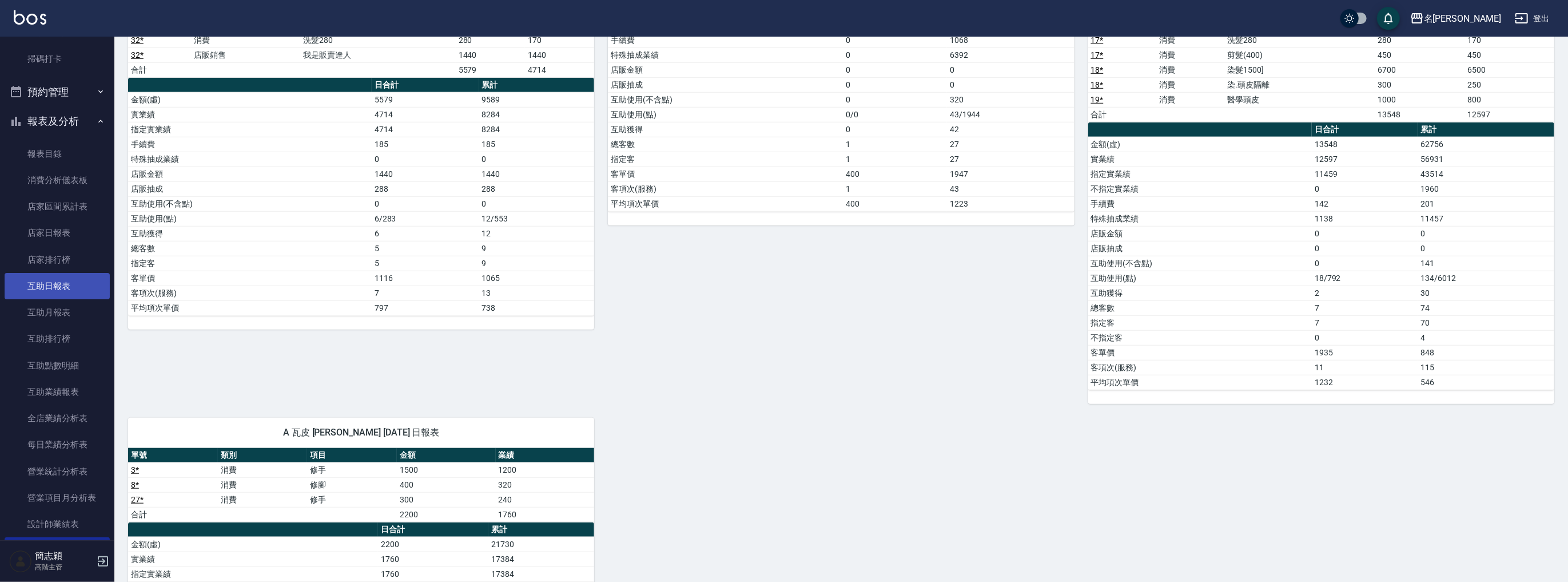
click at [67, 289] on link "互助日報表" at bounding box center [57, 285] width 105 height 26
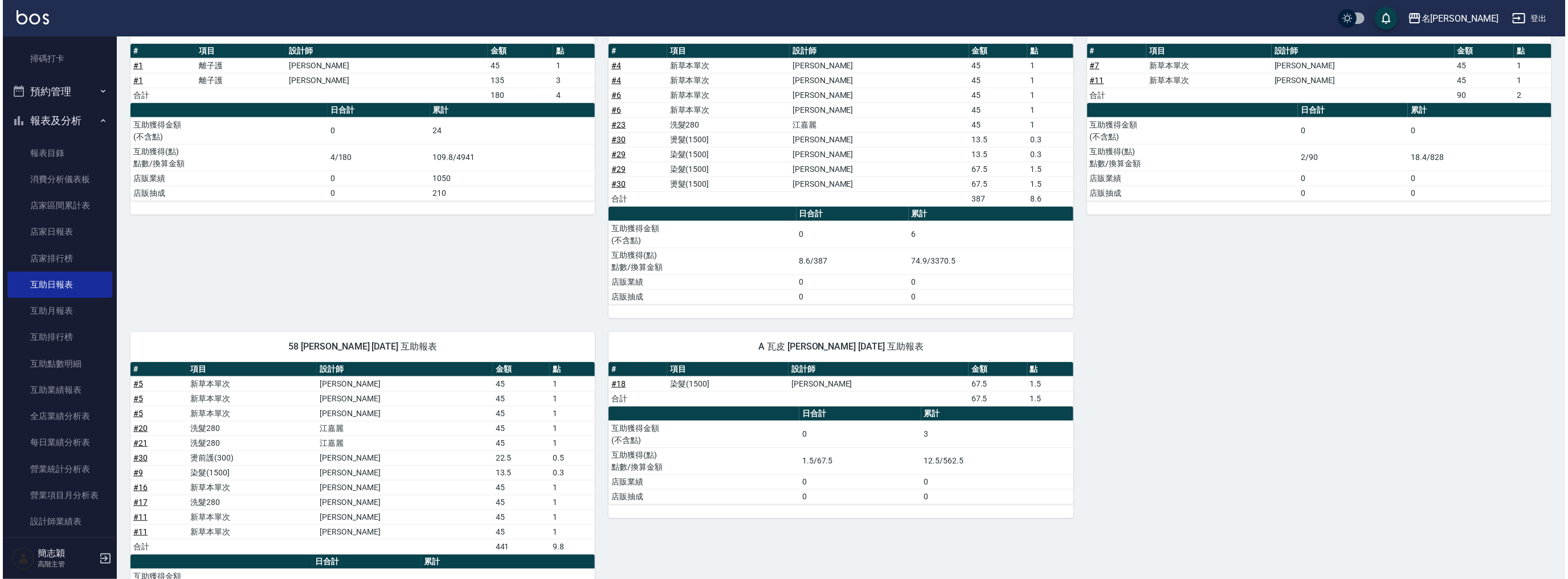
scroll to position [957, 0]
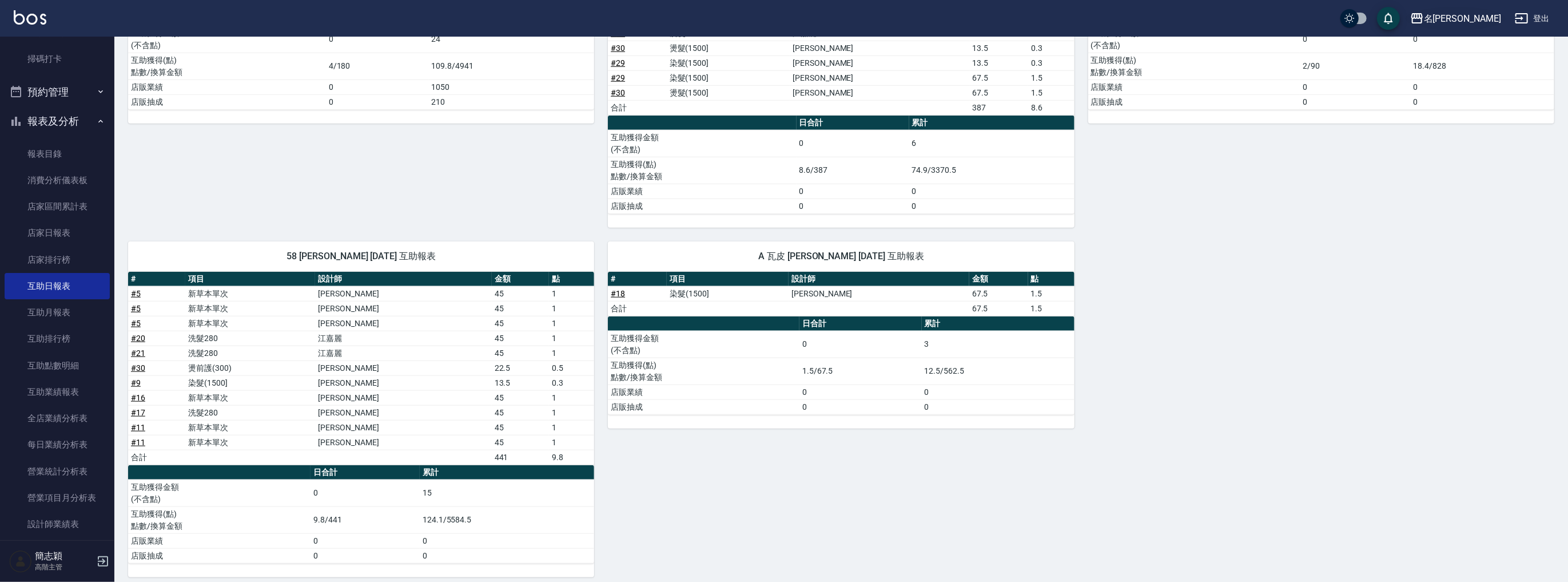
click at [1490, 12] on div "名[PERSON_NAME]" at bounding box center [1462, 18] width 77 height 14
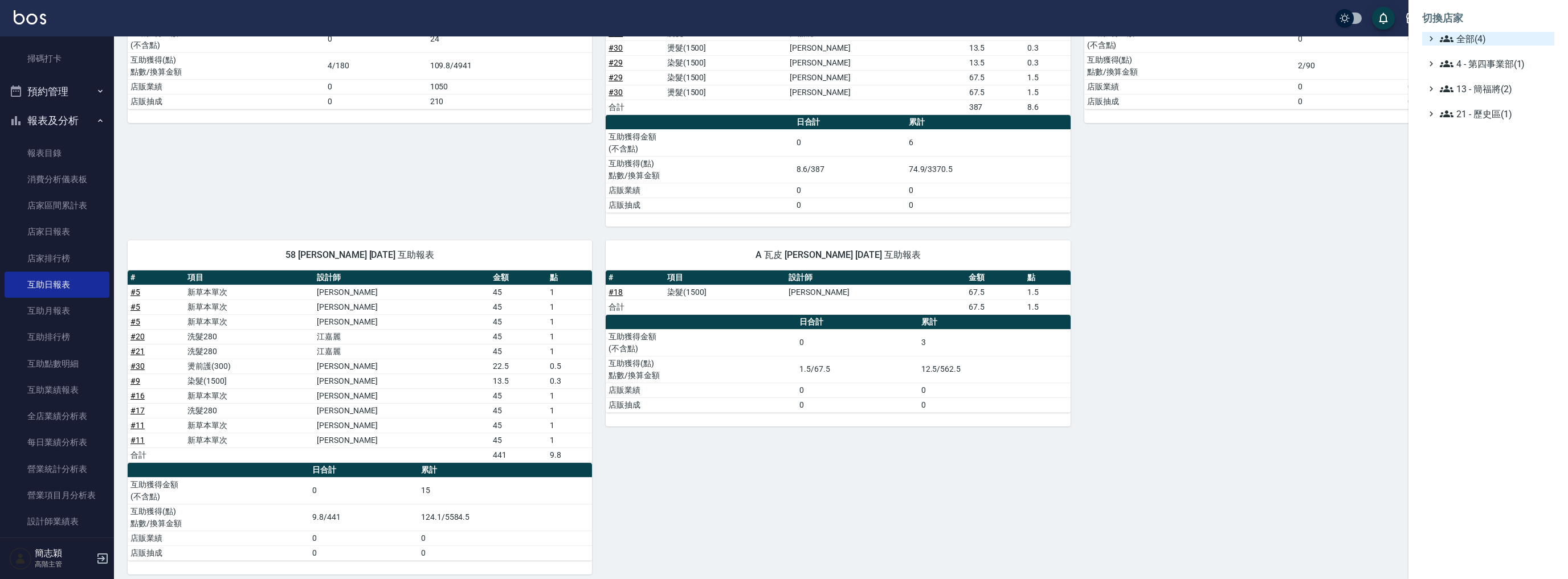
click at [1458, 40] on span "全部(4)" at bounding box center [1494, 38] width 110 height 13
click at [1471, 112] on span "名[PERSON_NAME]" at bounding box center [1494, 110] width 111 height 13
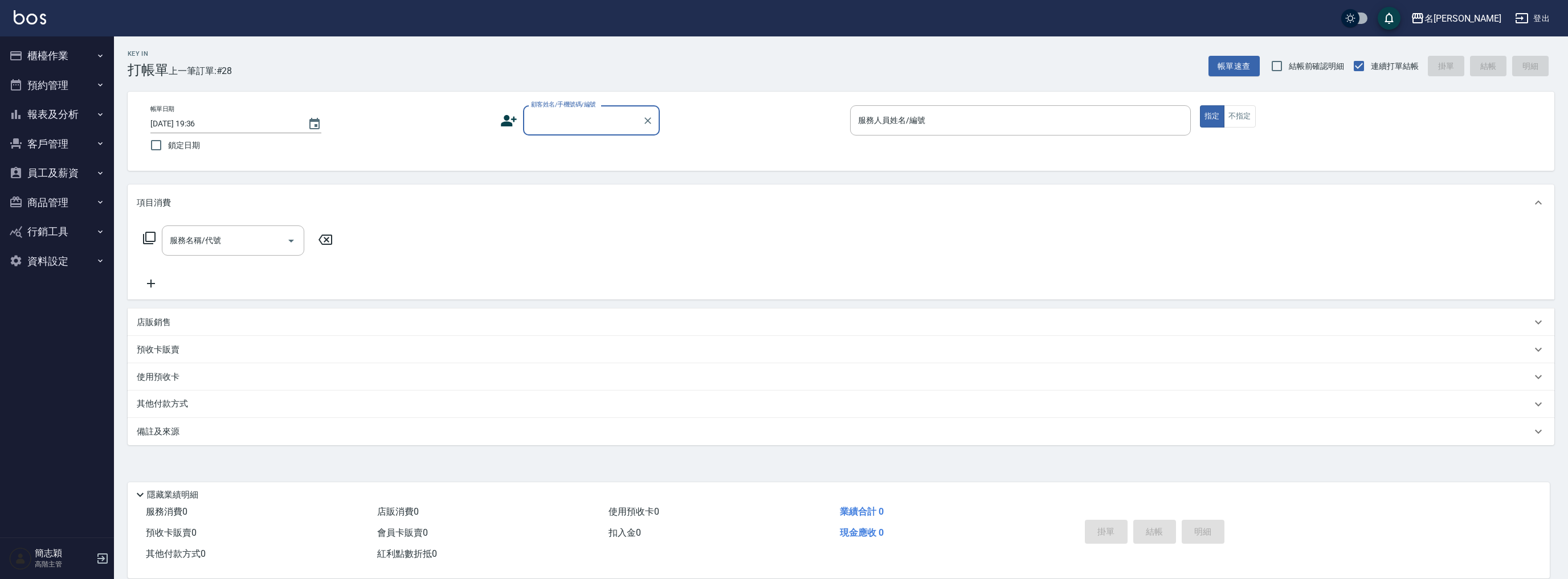
click at [58, 112] on button "報表及分析" at bounding box center [57, 114] width 105 height 30
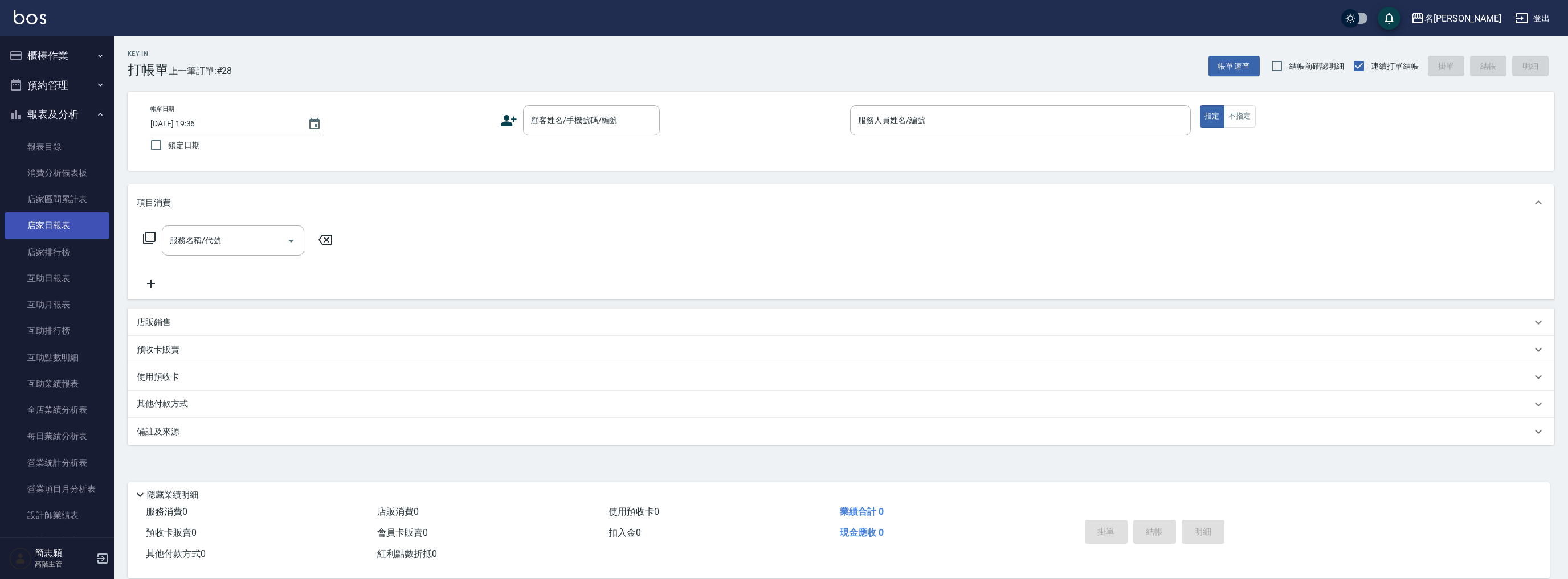
click at [52, 231] on link "店家日報表" at bounding box center [57, 225] width 105 height 26
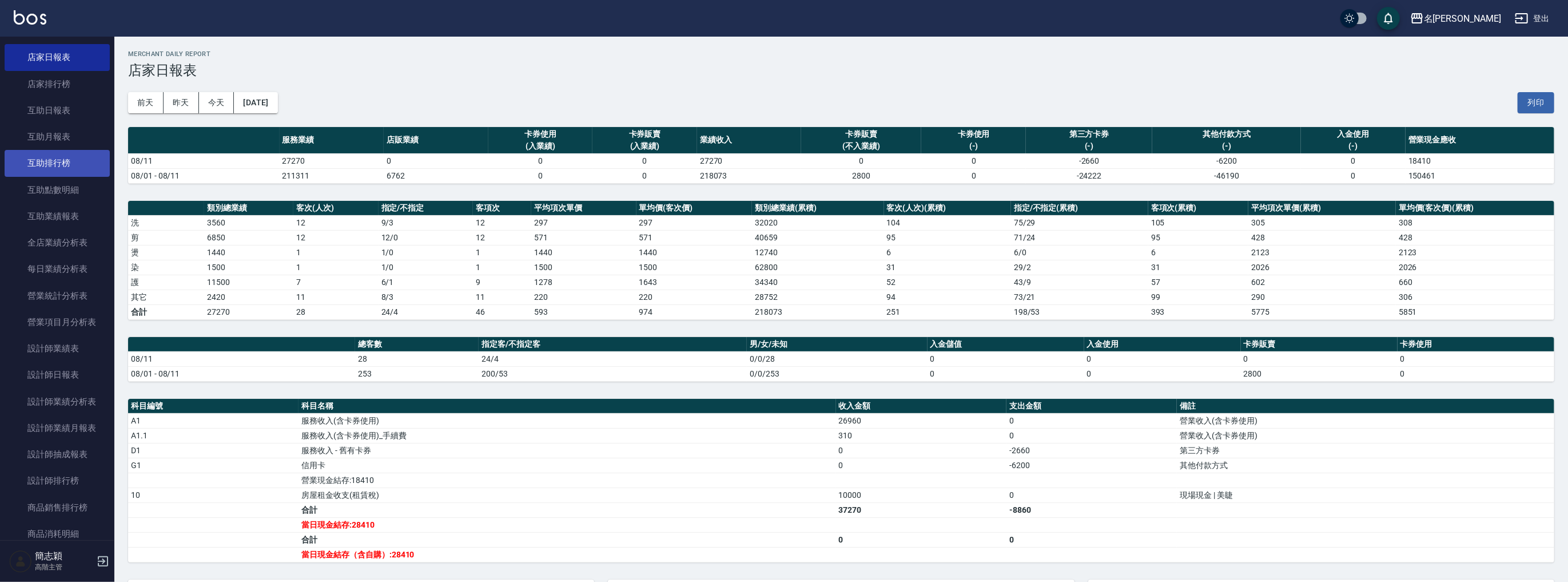
scroll to position [213, 0]
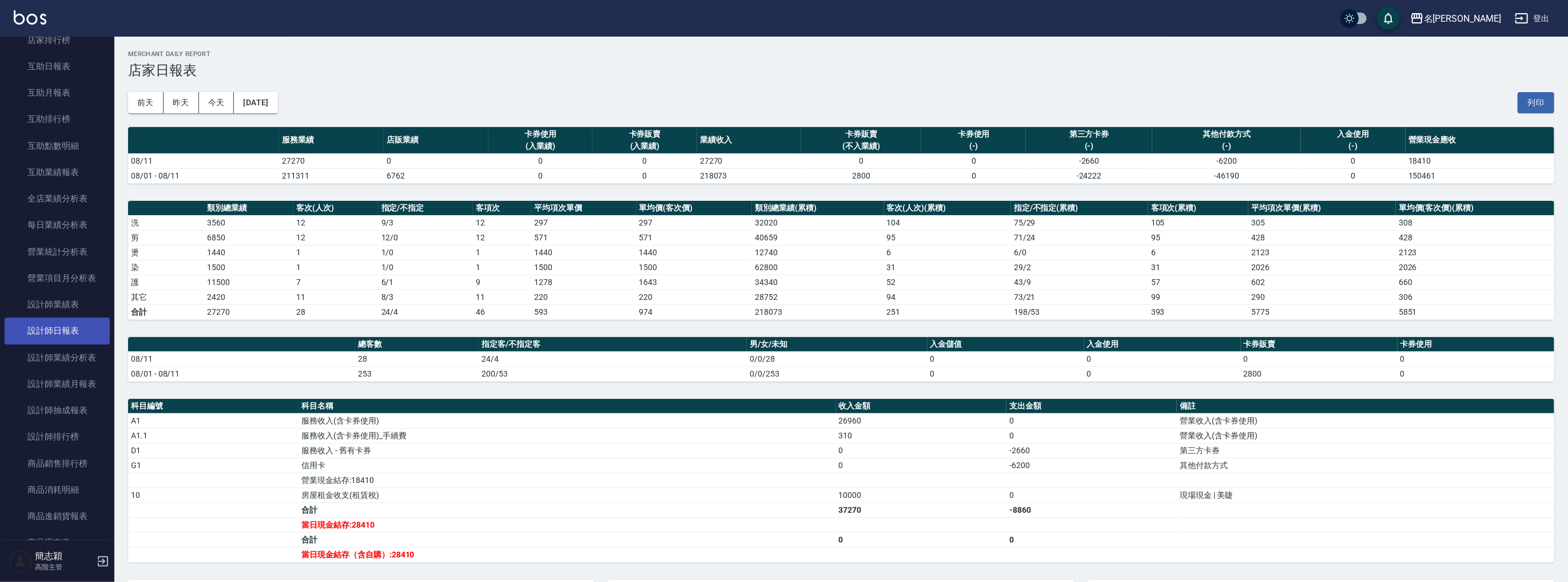
click at [82, 324] on link "設計師日報表" at bounding box center [57, 331] width 105 height 26
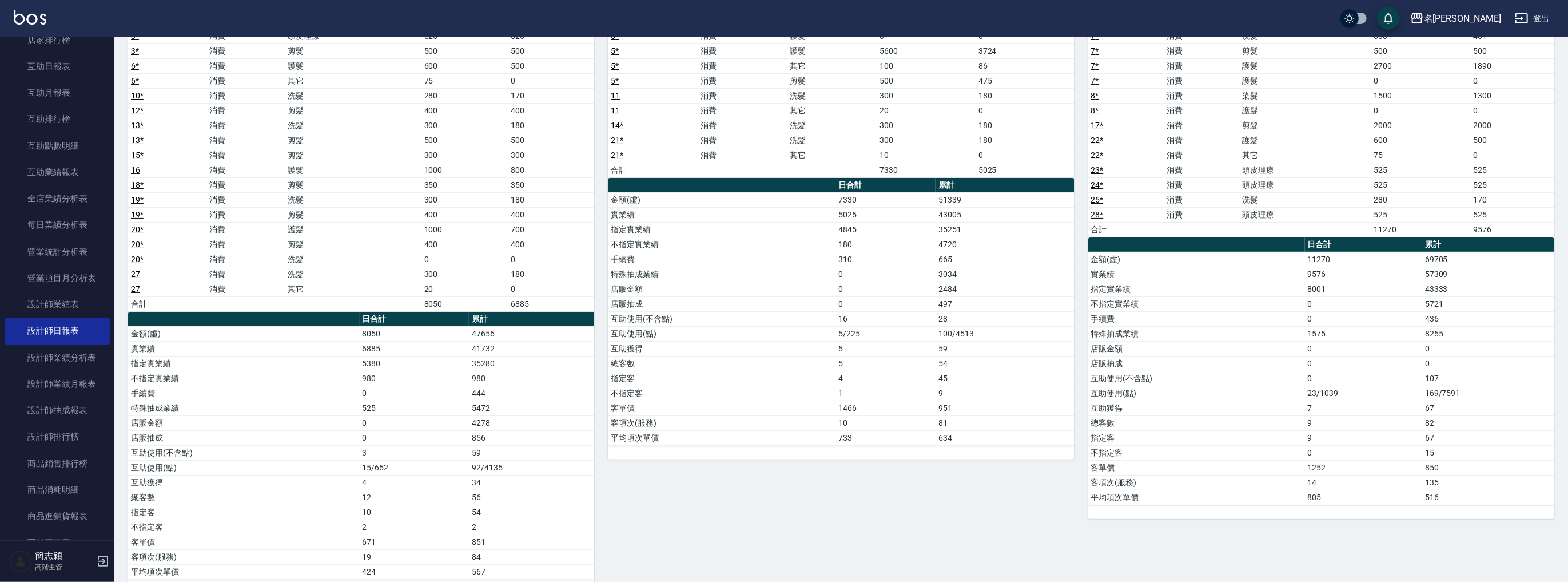
scroll to position [148, 0]
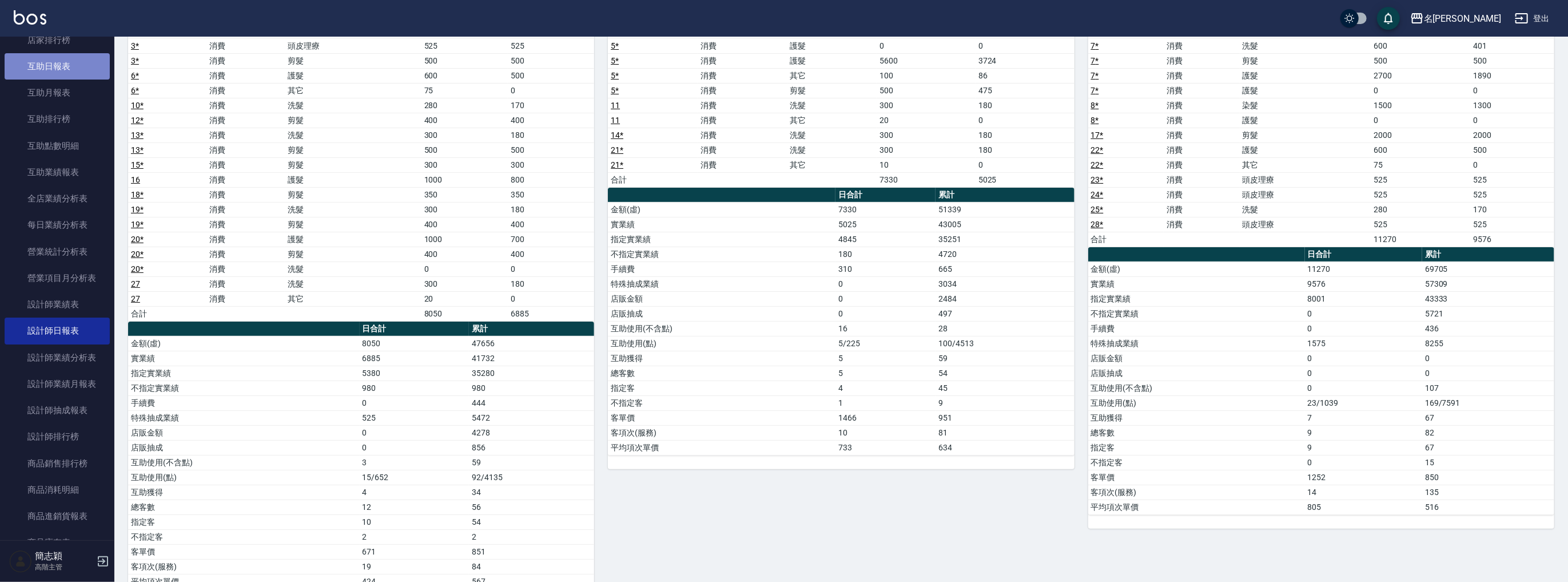
click at [62, 70] on link "互助日報表" at bounding box center [57, 66] width 105 height 26
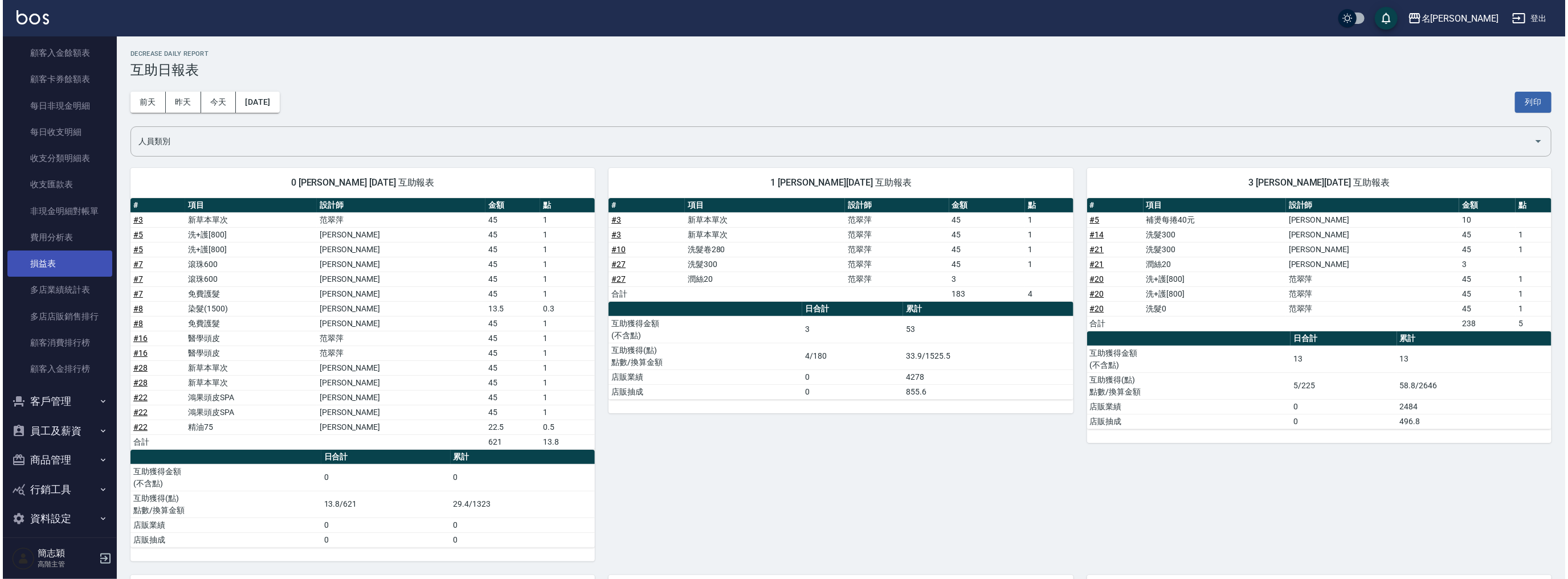
scroll to position [893, 0]
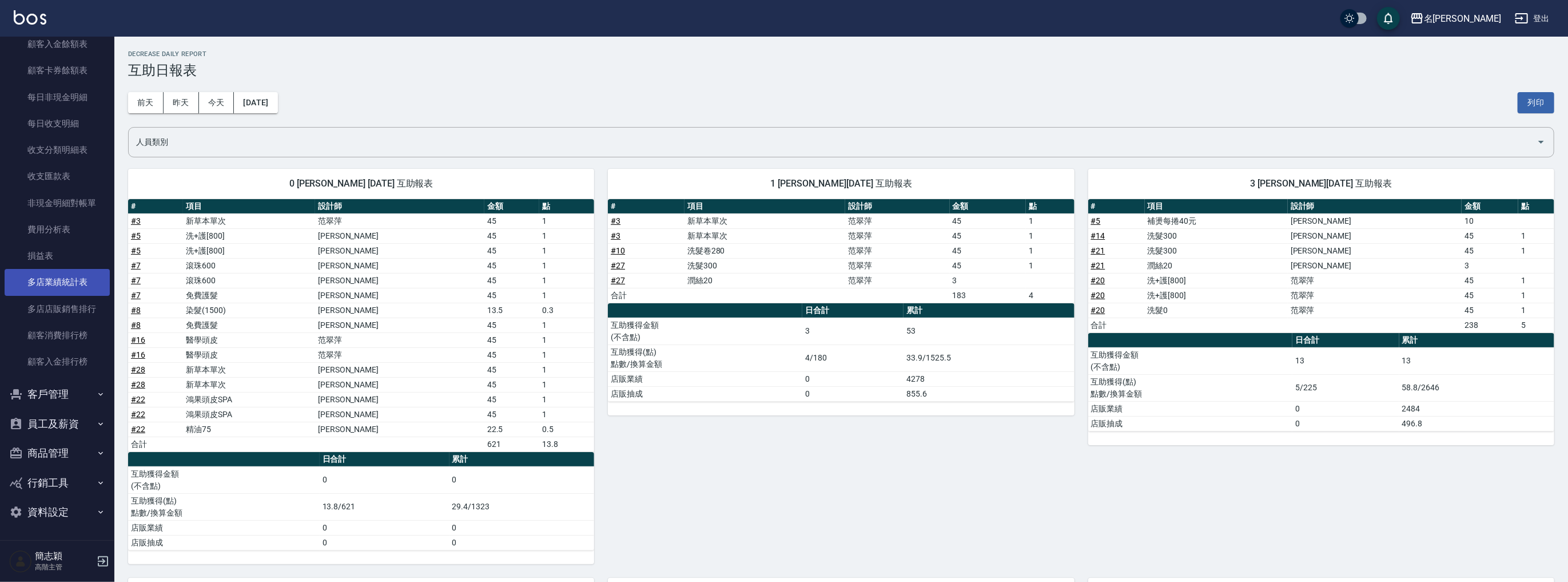
click at [67, 282] on link "多店業績統計表" at bounding box center [57, 282] width 105 height 26
